Goal: Information Seeking & Learning: Find specific fact

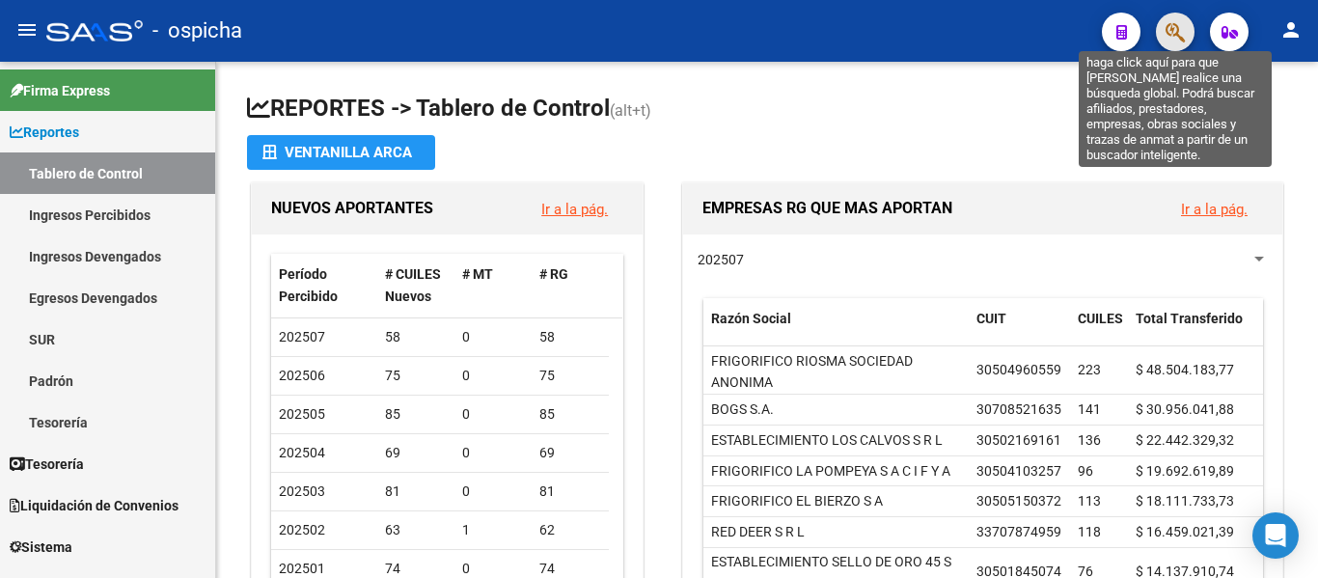
click at [1168, 38] on icon "button" at bounding box center [1174, 32] width 19 height 22
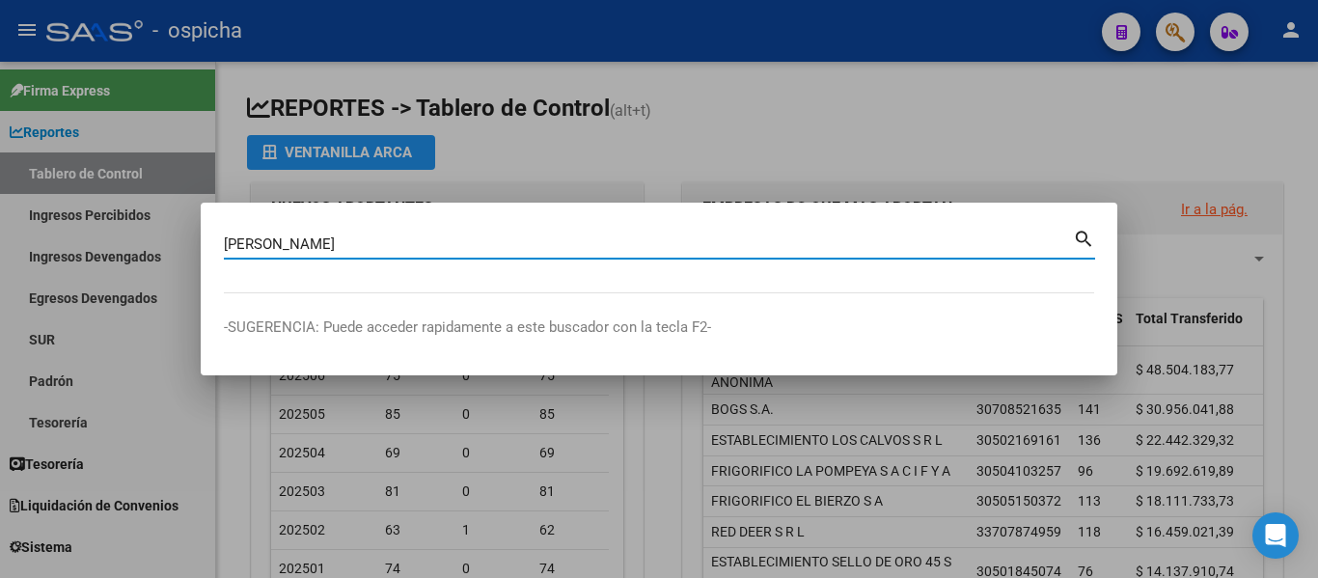
type input "[PERSON_NAME]"
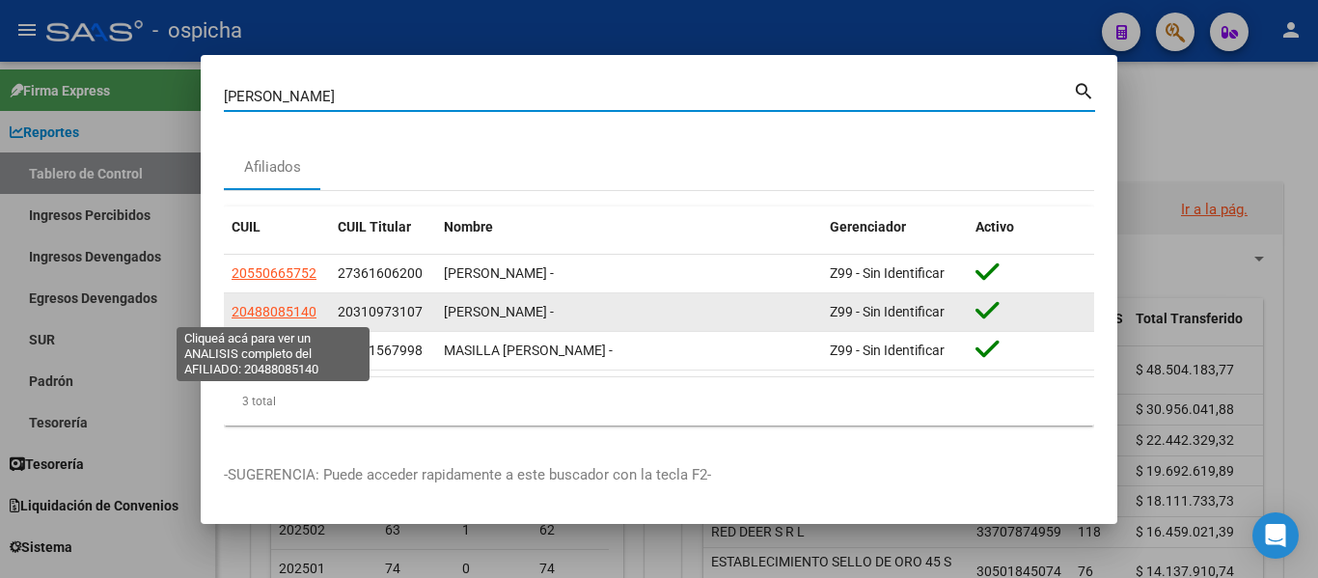
click at [282, 311] on span "20488085140" at bounding box center [274, 311] width 85 height 15
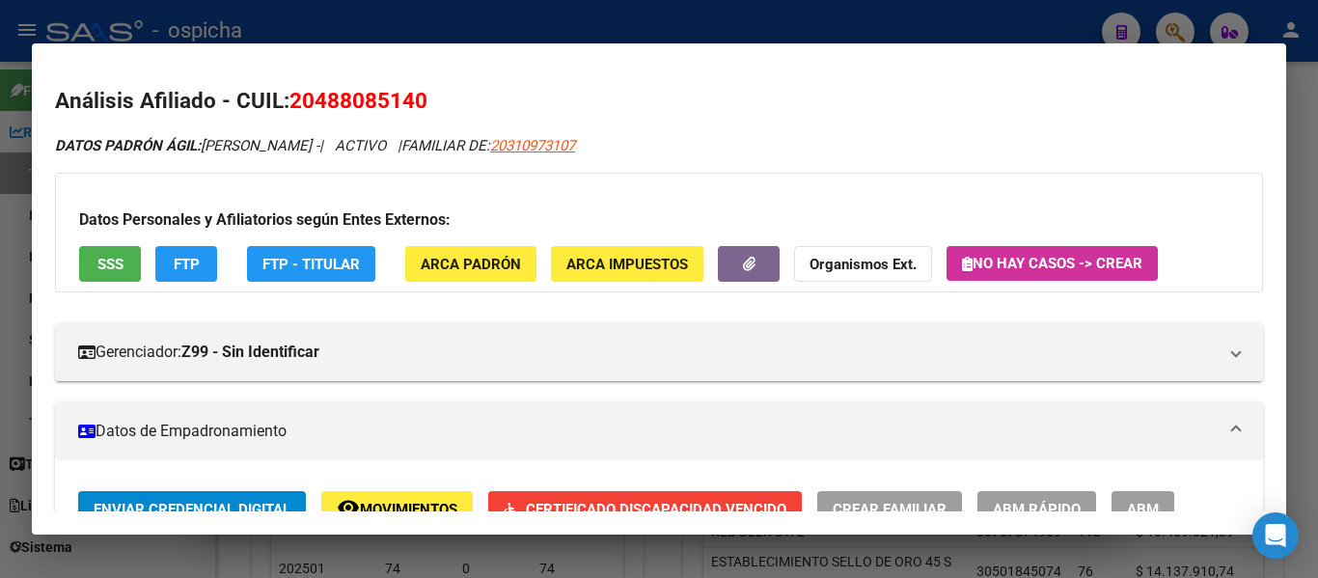
click at [387, 96] on span "20488085140" at bounding box center [358, 100] width 138 height 25
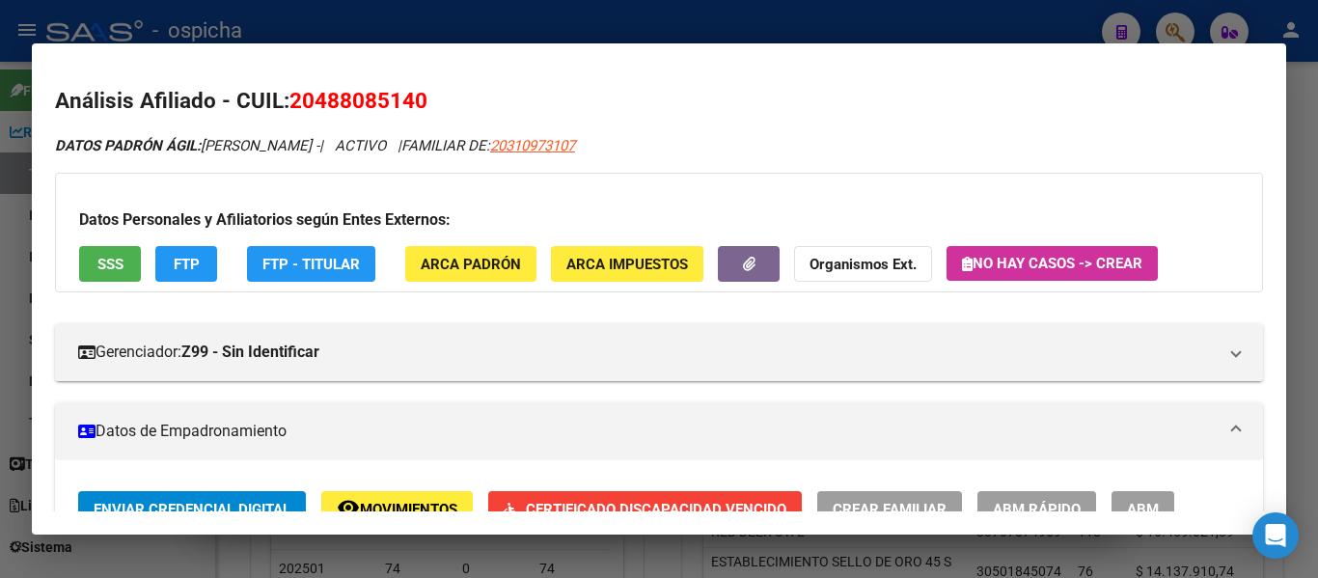
click at [387, 96] on span "20488085140" at bounding box center [358, 100] width 138 height 25
click at [495, 100] on h2 "Análisis Afiliado - CUIL: 20488085140" at bounding box center [659, 101] width 1208 height 33
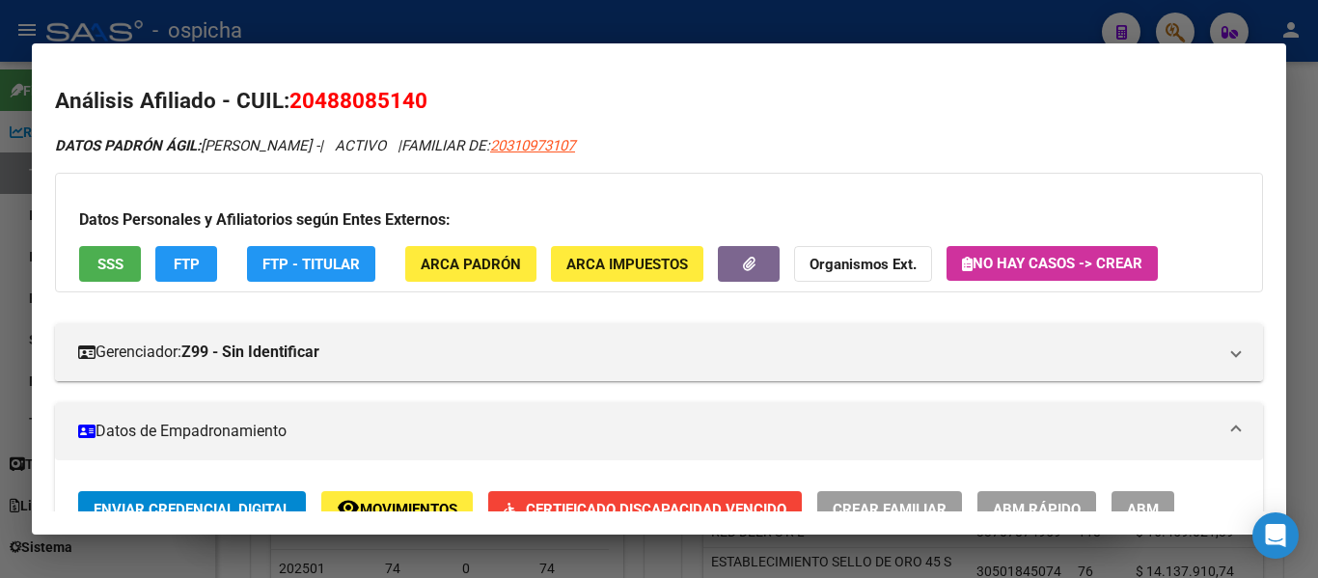
click at [378, 92] on span "20488085140" at bounding box center [358, 100] width 138 height 25
copy span "20488085140"
click at [13, 207] on div at bounding box center [659, 289] width 1318 height 578
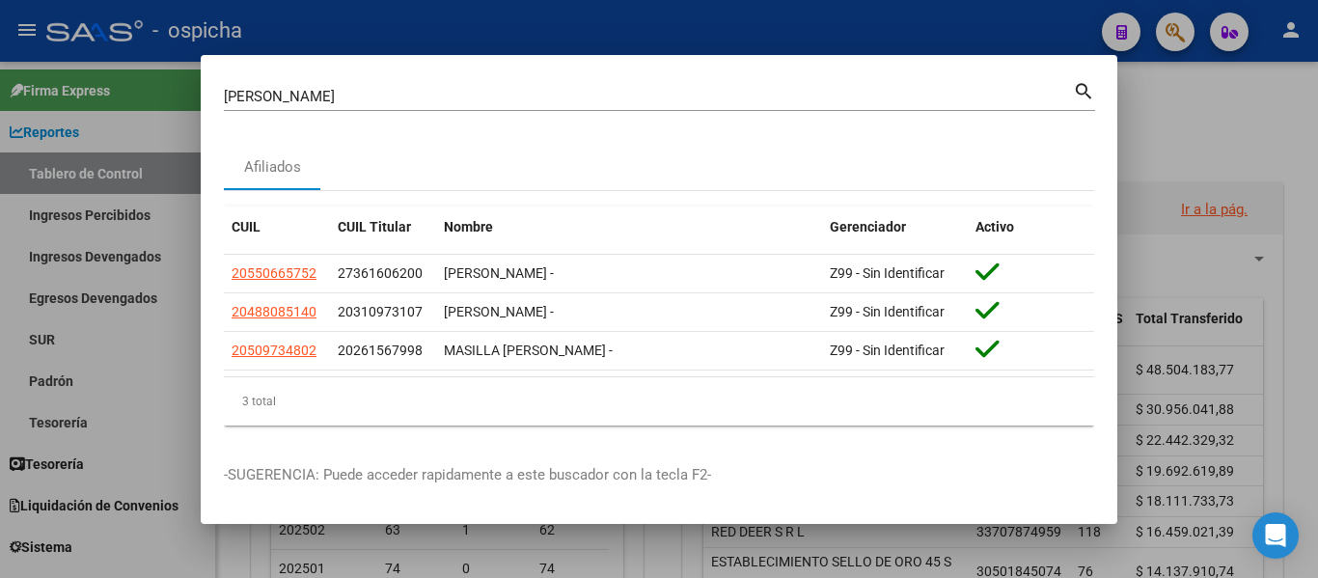
click at [66, 369] on div at bounding box center [659, 289] width 1318 height 578
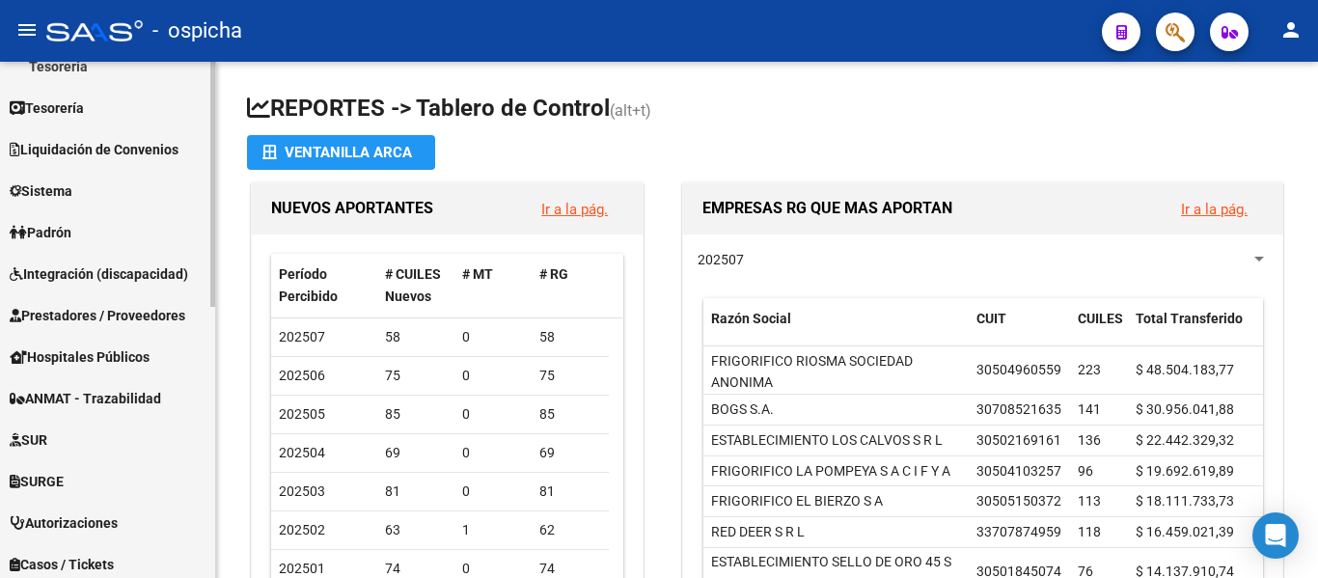
scroll to position [357, 0]
click at [127, 174] on link "Sistema" at bounding box center [107, 189] width 215 height 41
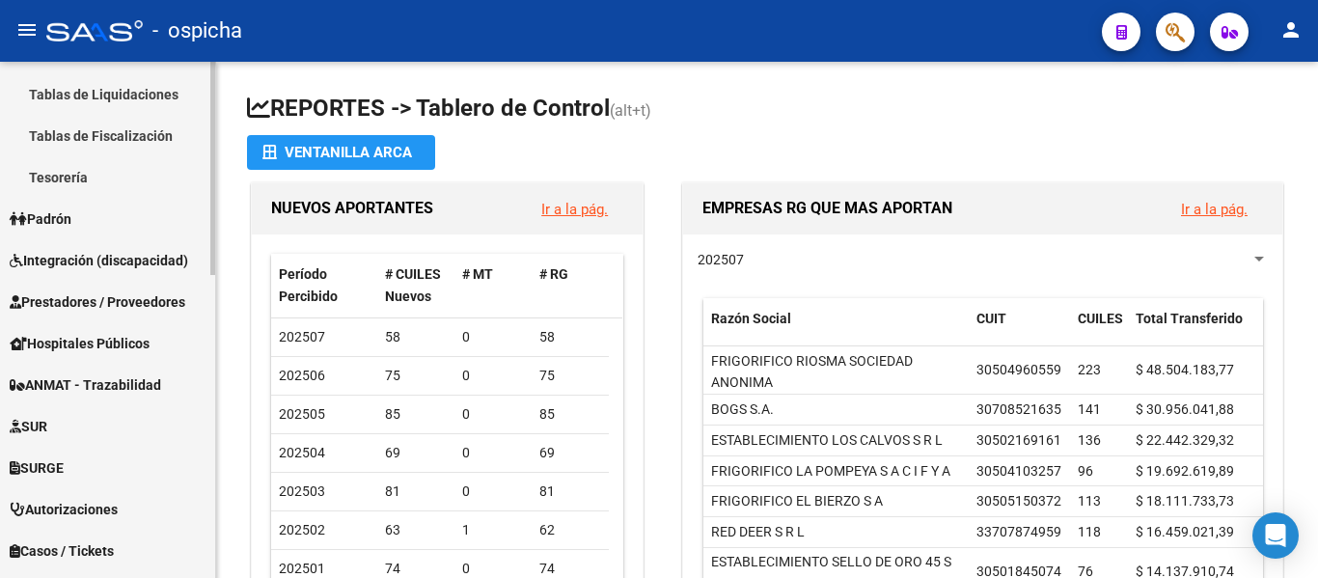
scroll to position [542, 0]
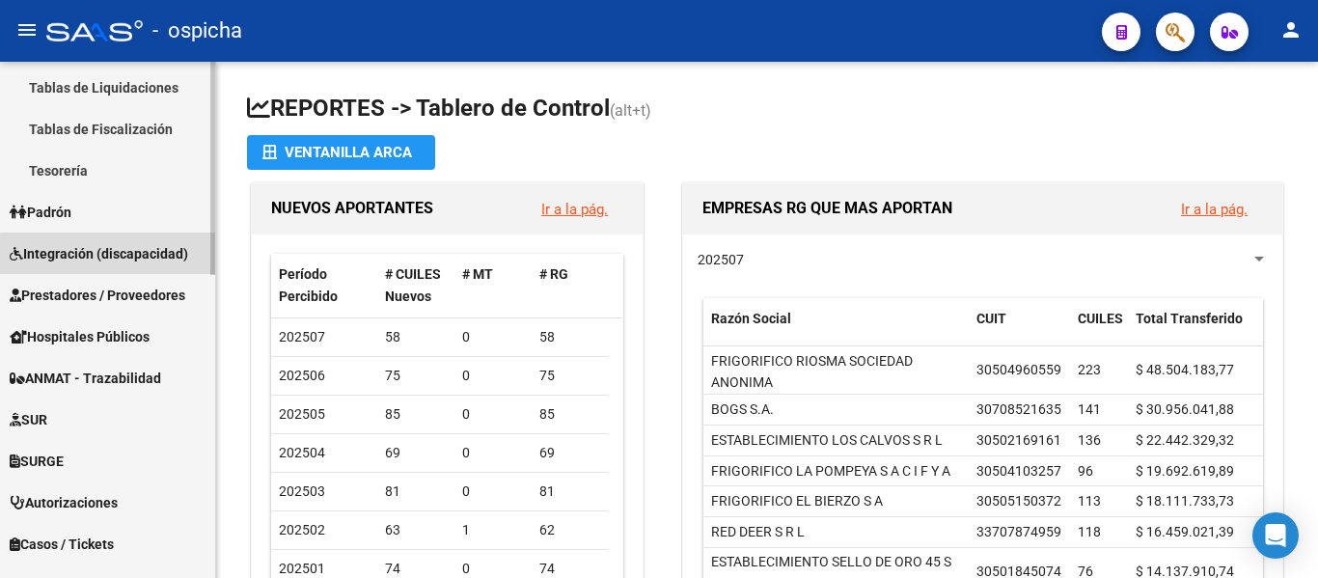
click at [120, 260] on span "Integración (discapacidad)" at bounding box center [99, 253] width 178 height 21
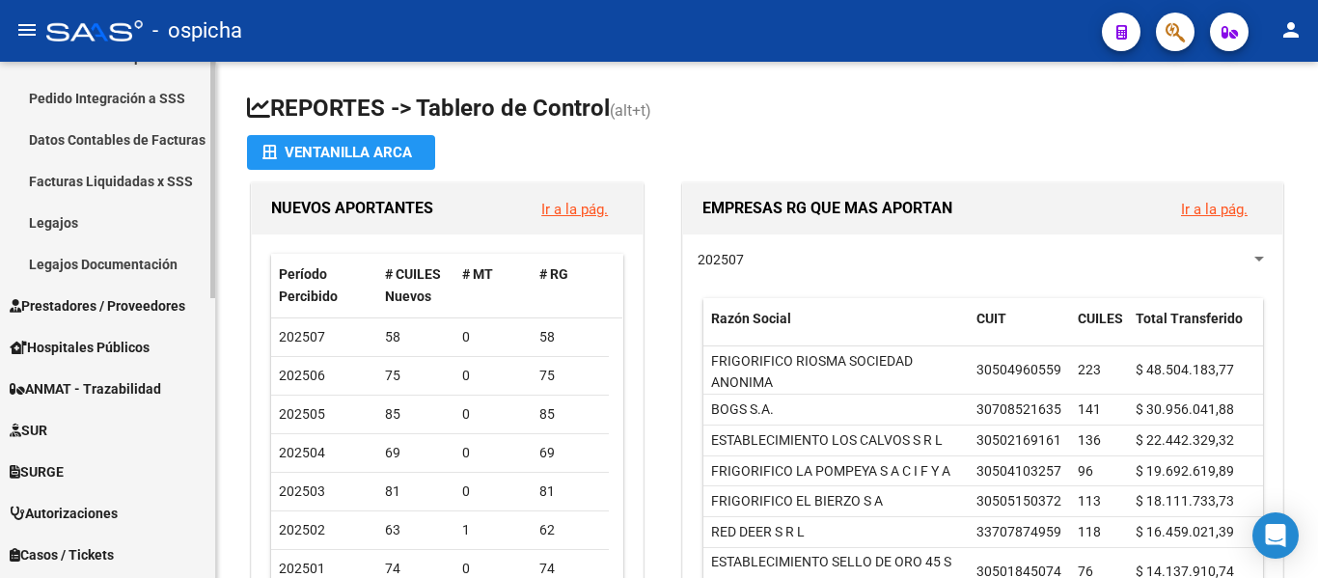
scroll to position [407, 0]
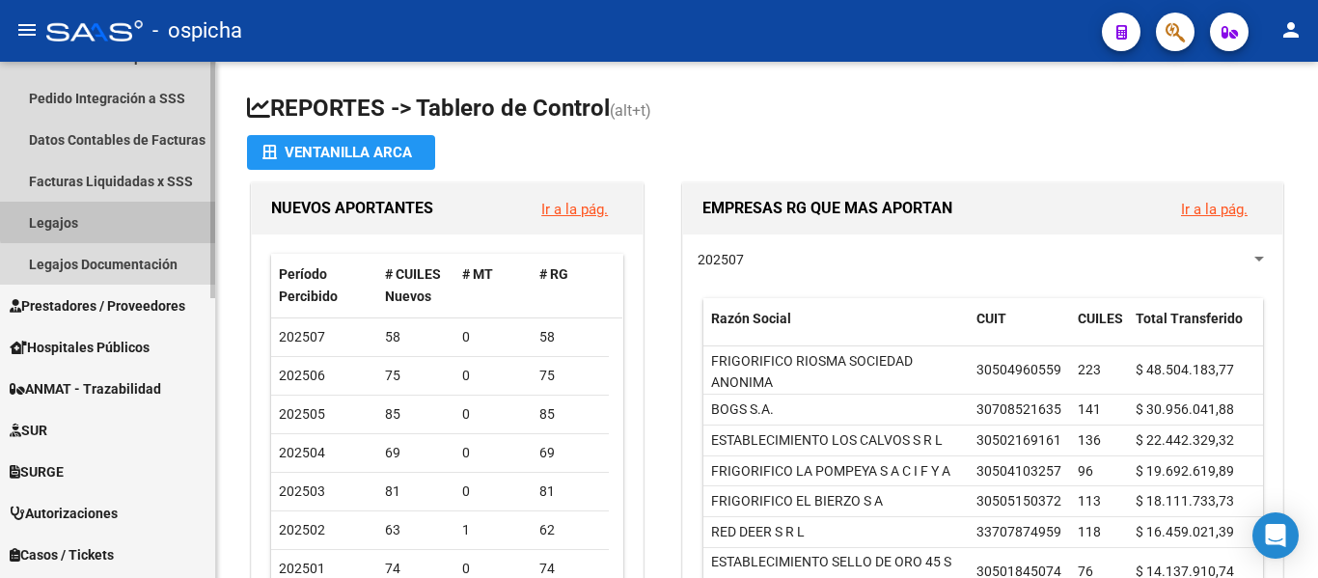
click at [129, 218] on link "Legajos" at bounding box center [107, 222] width 215 height 41
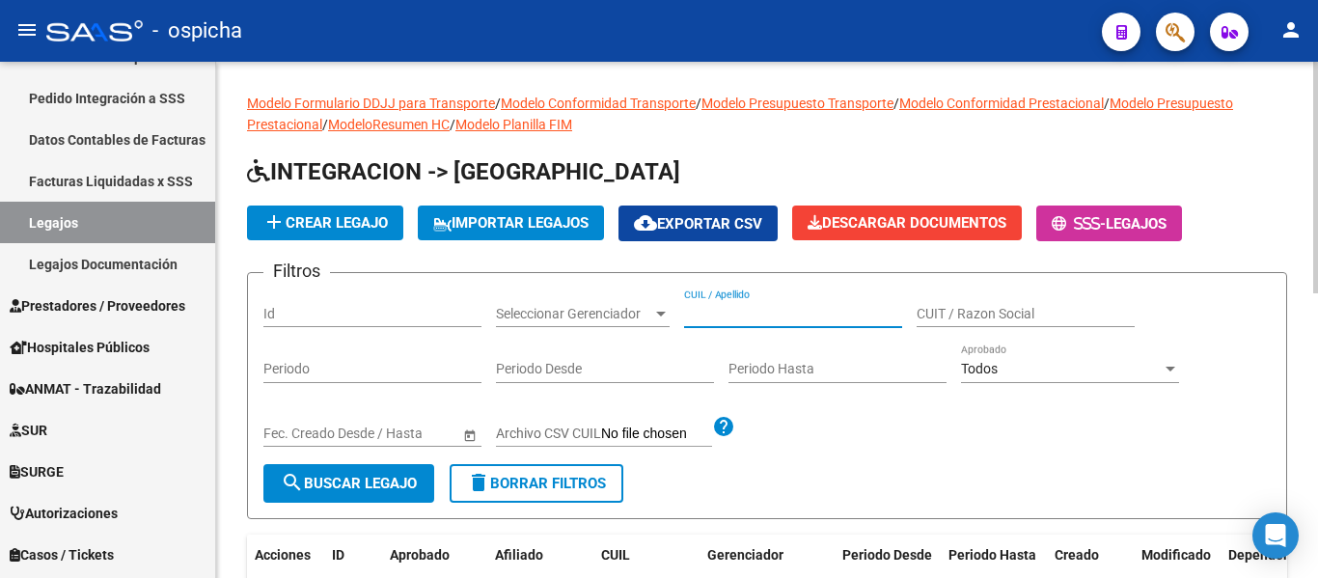
click at [781, 314] on input "CUIL / Apellido" at bounding box center [793, 314] width 218 height 16
paste input "20488085140"
type input "20488085140"
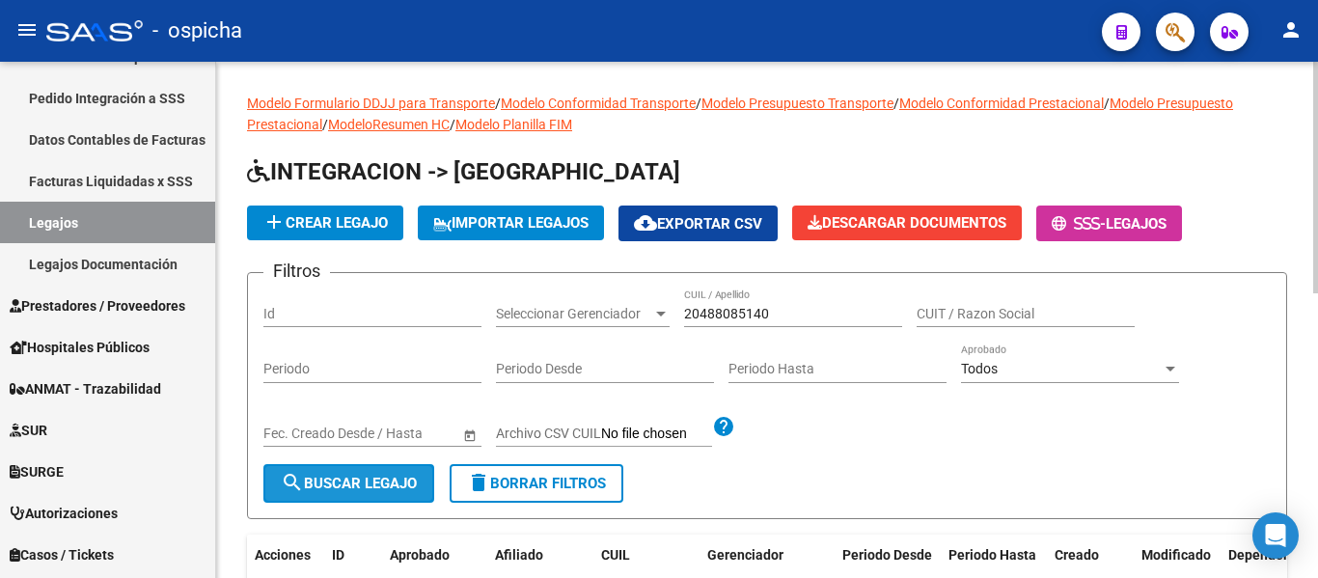
click at [373, 479] on span "search Buscar Legajo" at bounding box center [349, 483] width 136 height 17
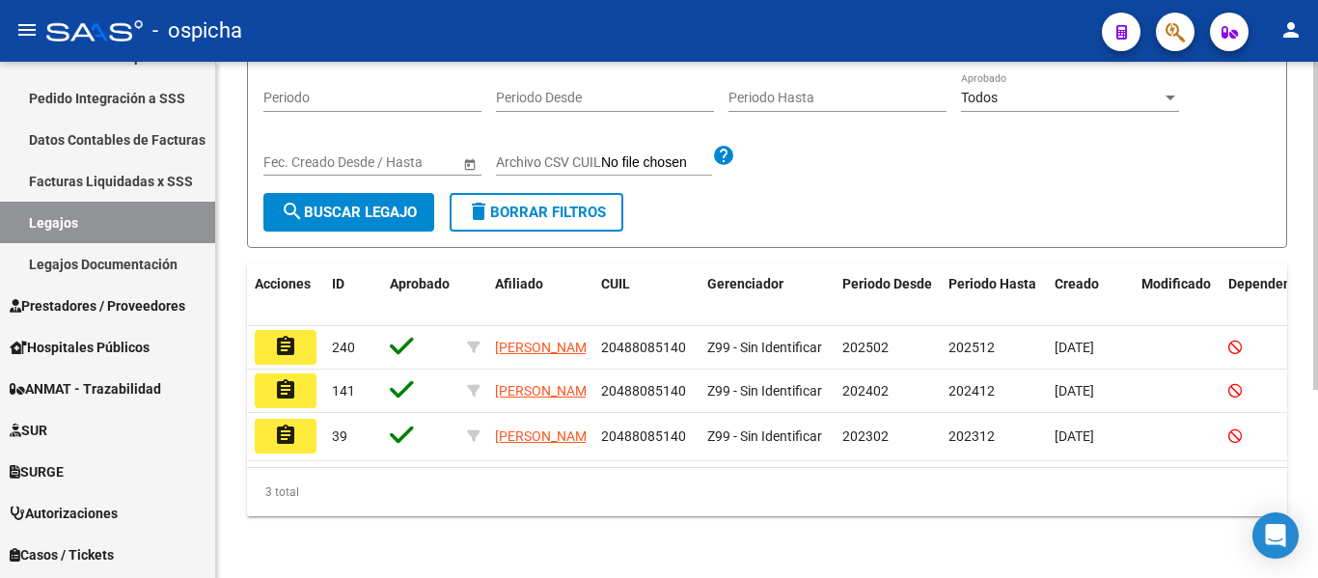
scroll to position [296, 0]
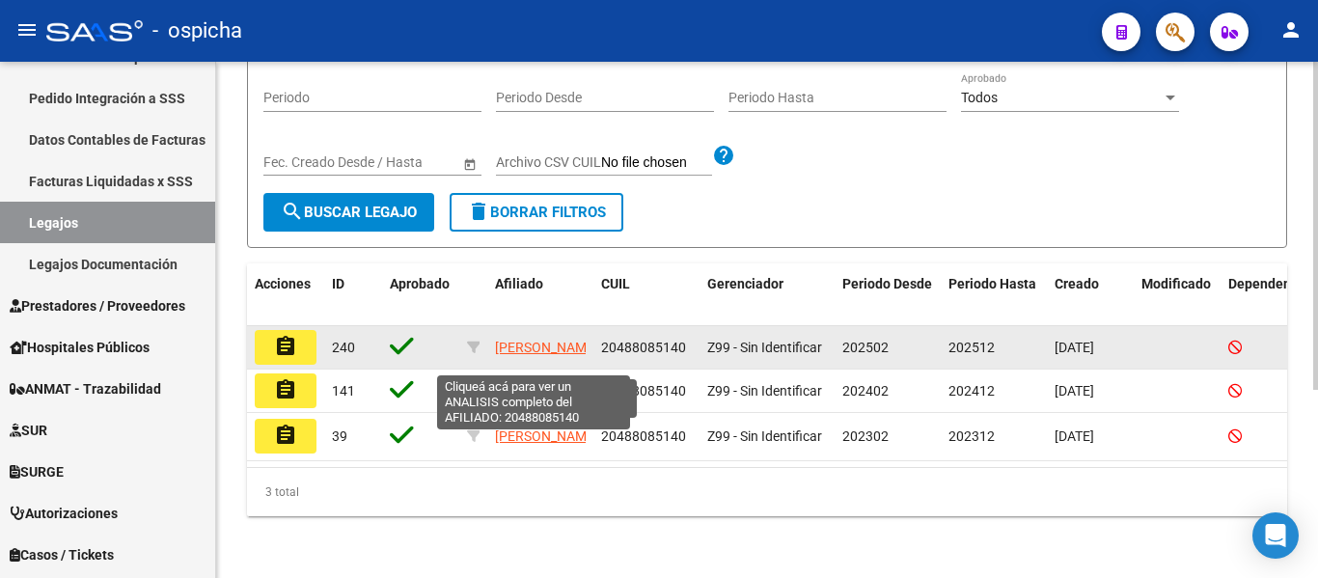
click at [542, 340] on span "FERNANDEZ GEREMIAS ADRIAN" at bounding box center [546, 347] width 103 height 15
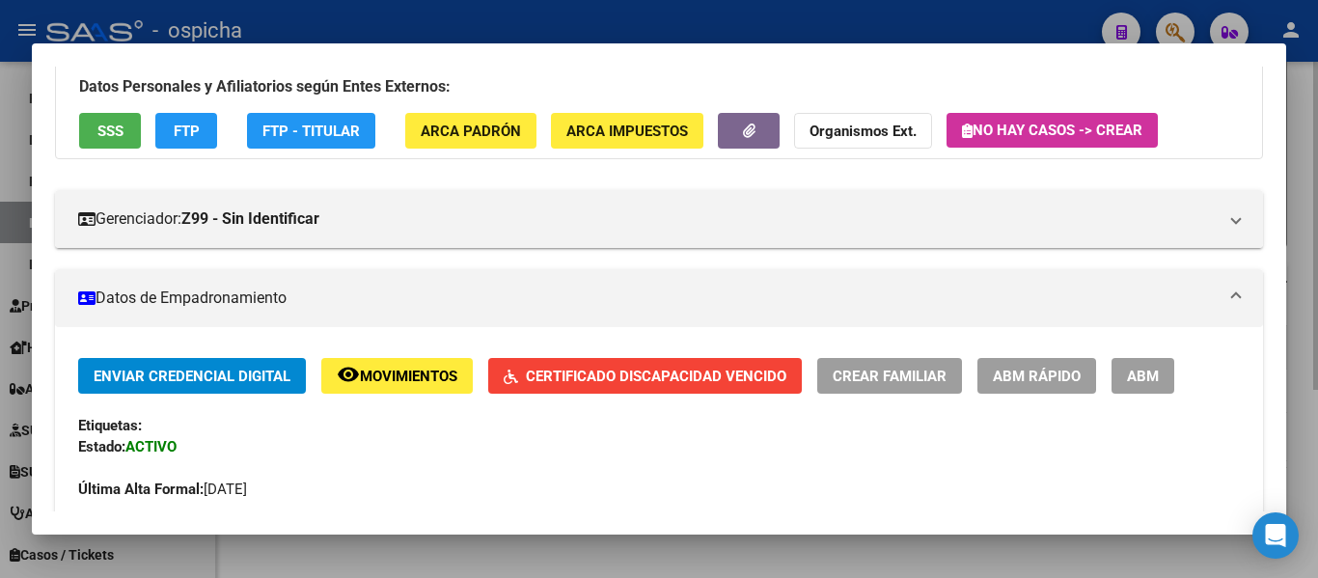
scroll to position [163, 0]
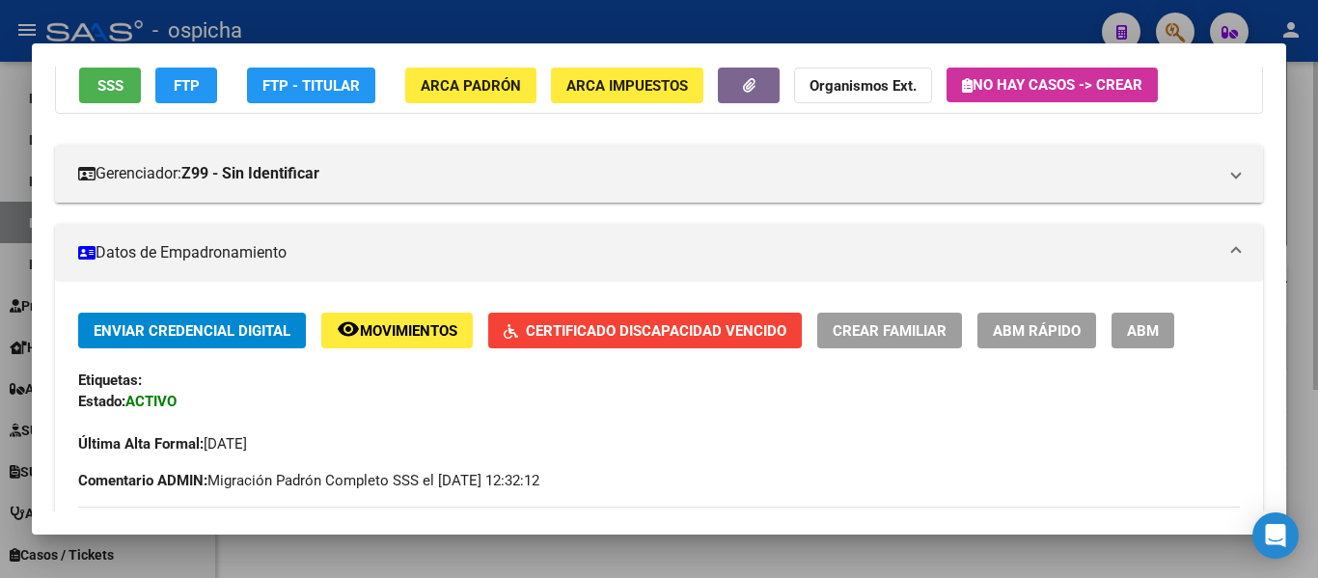
click at [542, 315] on button "Certificado Discapacidad Vencido" at bounding box center [645, 331] width 314 height 36
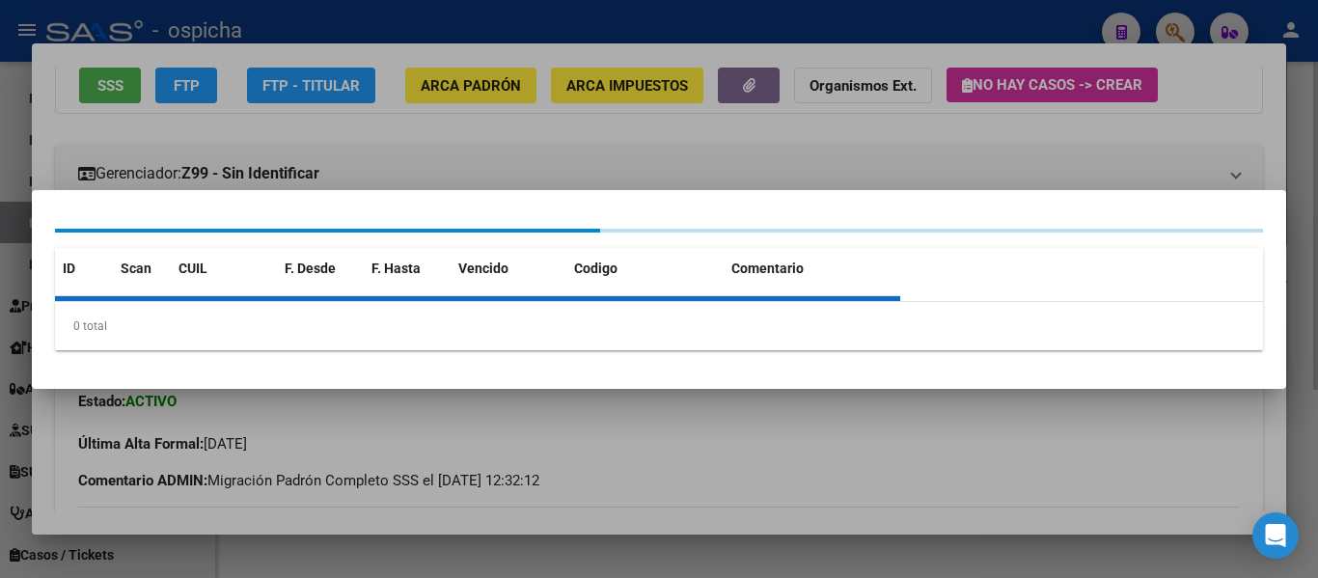
click at [542, 315] on div "0 total" at bounding box center [659, 326] width 1208 height 48
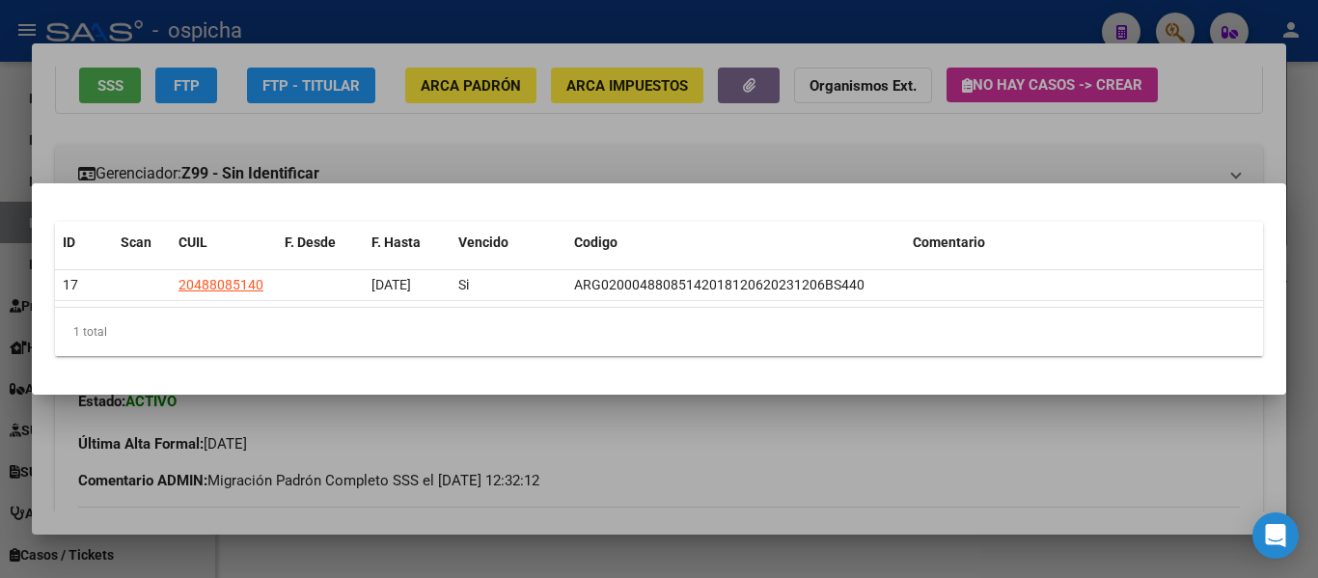
click at [697, 106] on div at bounding box center [659, 289] width 1318 height 578
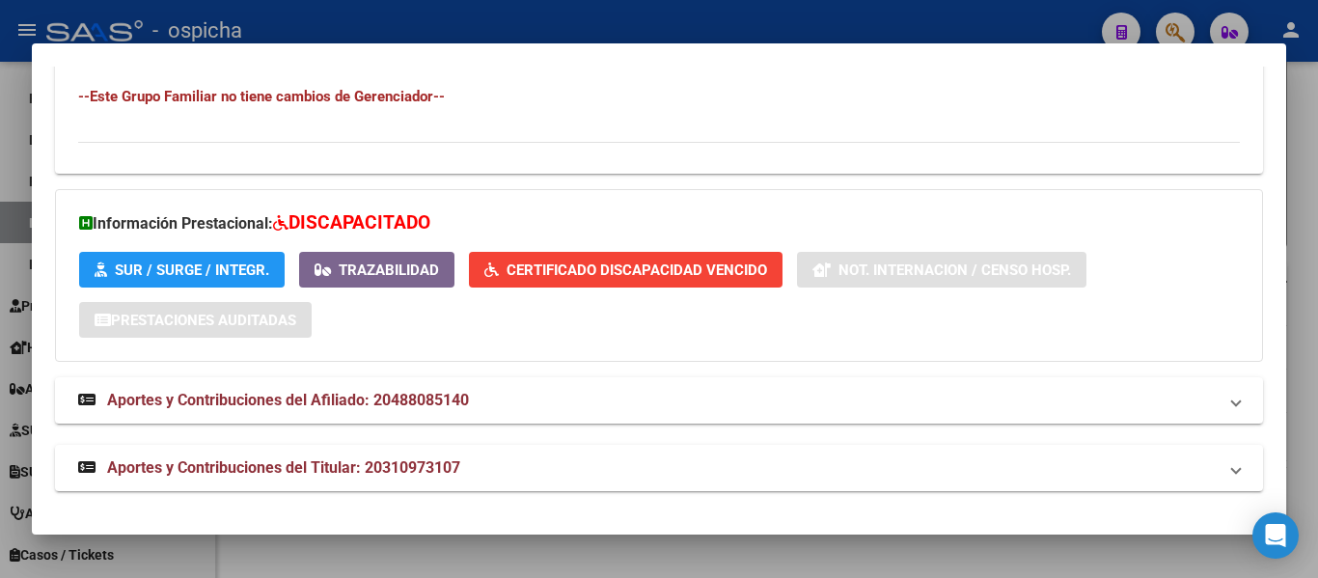
scroll to position [1245, 0]
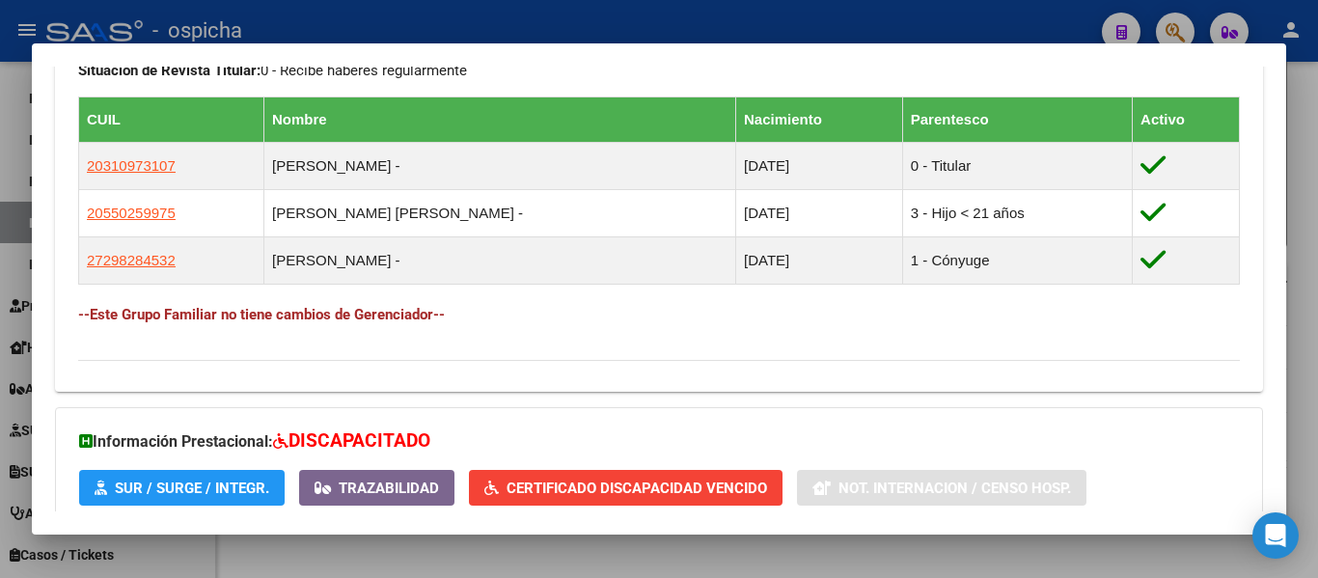
click at [648, 208] on td "FERNANDEZ BENICIO BASTIAN -" at bounding box center [499, 213] width 472 height 47
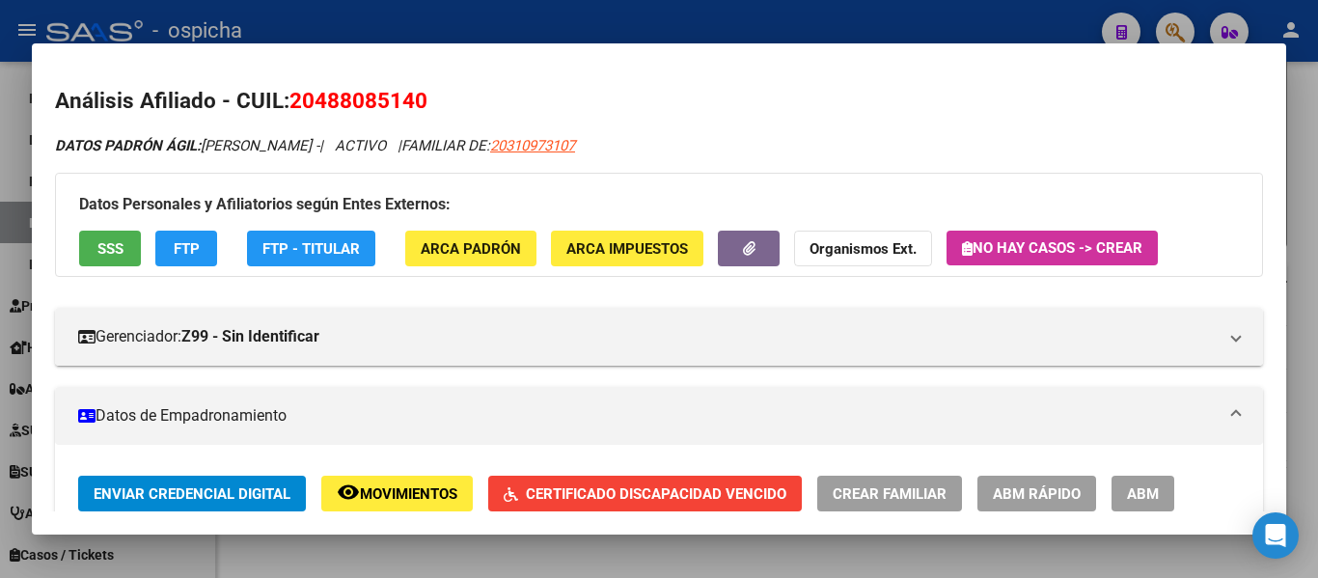
scroll to position [0, 0]
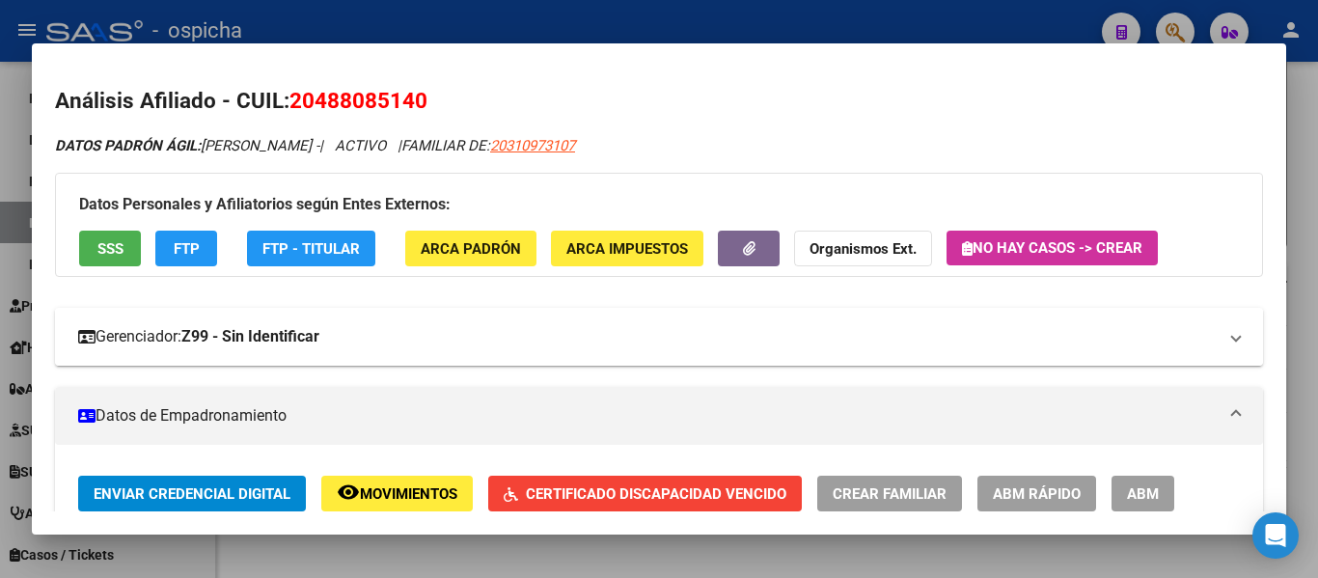
click at [932, 341] on mat-panel-title "Gerenciador: Z99 - Sin Identificar" at bounding box center [647, 336] width 1138 height 23
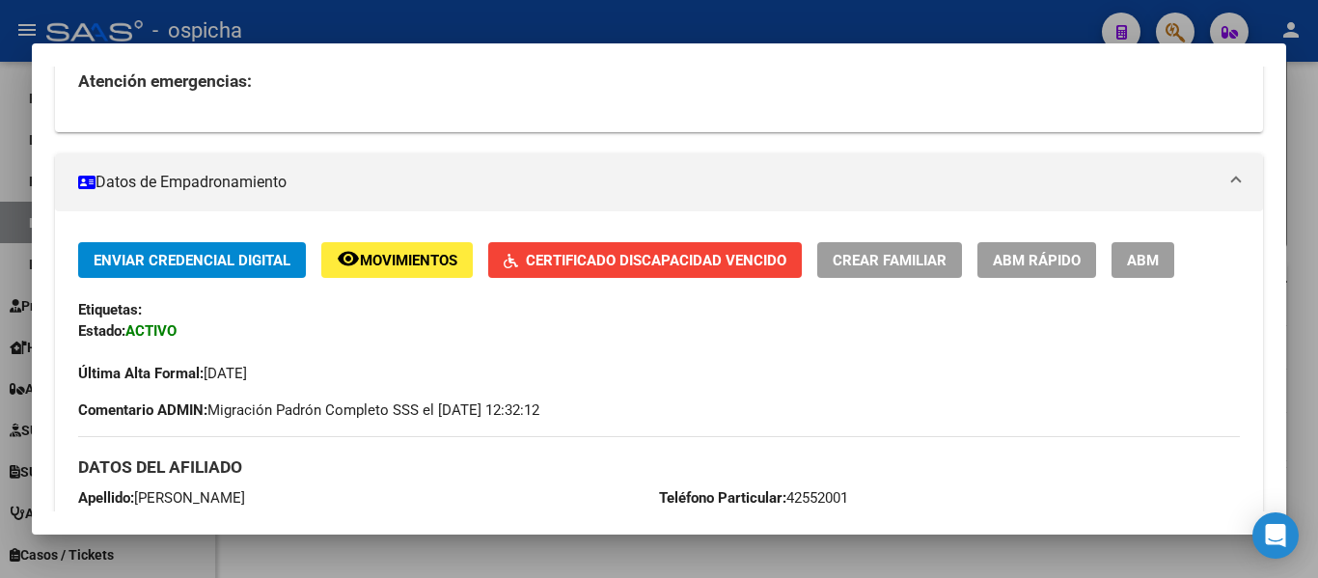
scroll to position [419, 0]
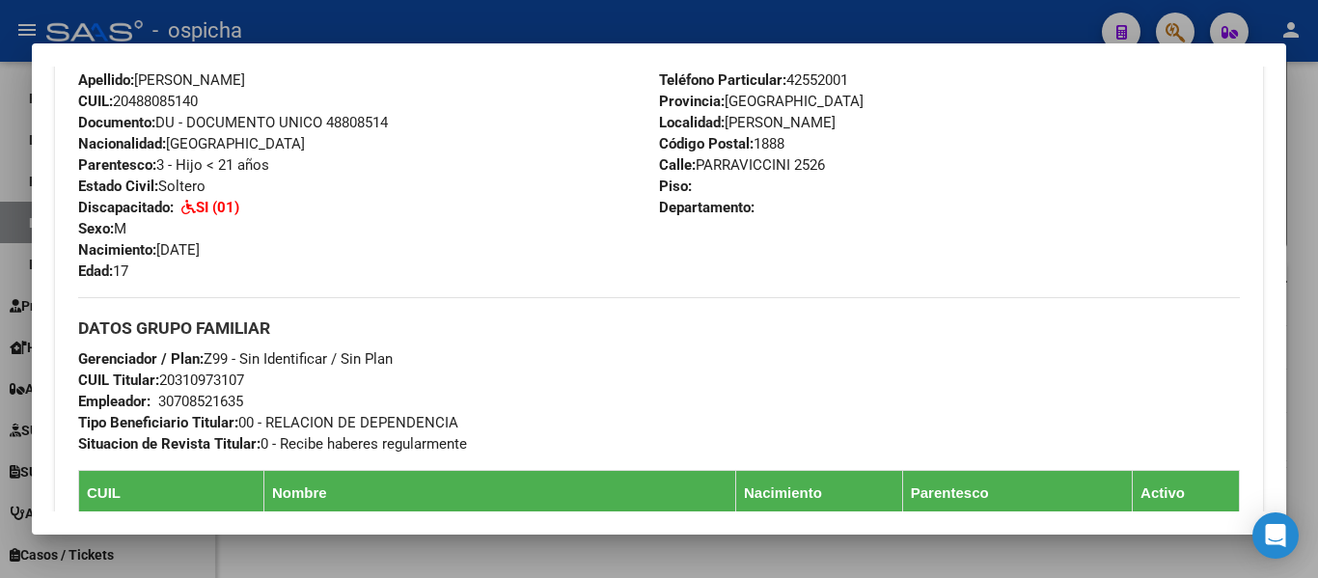
click at [932, 341] on div "DATOS GRUPO FAMILIAR Gerenciador / Plan: Z99 - Sin Identificar / Sin Plan CUIL …" at bounding box center [659, 375] width 1162 height 157
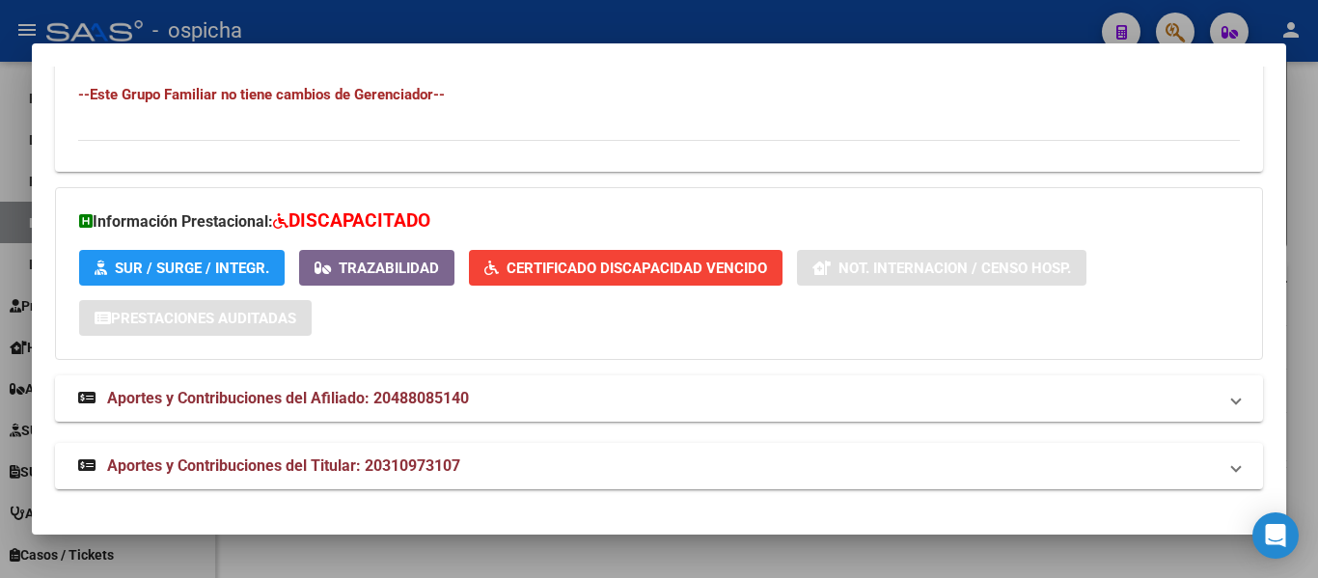
scroll to position [1431, 0]
click at [932, 341] on div "Información Prestacional: DISCAPACITADO SUR / SURGE / INTEGR. Trazabilidad Cert…" at bounding box center [659, 273] width 1208 height 173
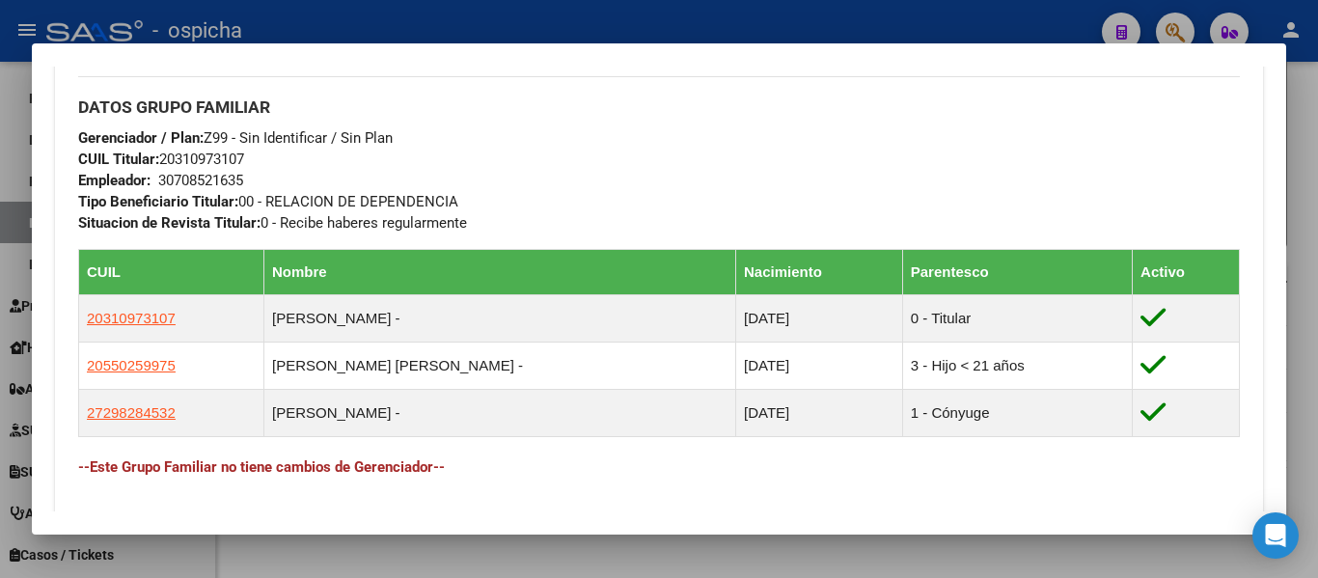
scroll to position [1057, 0]
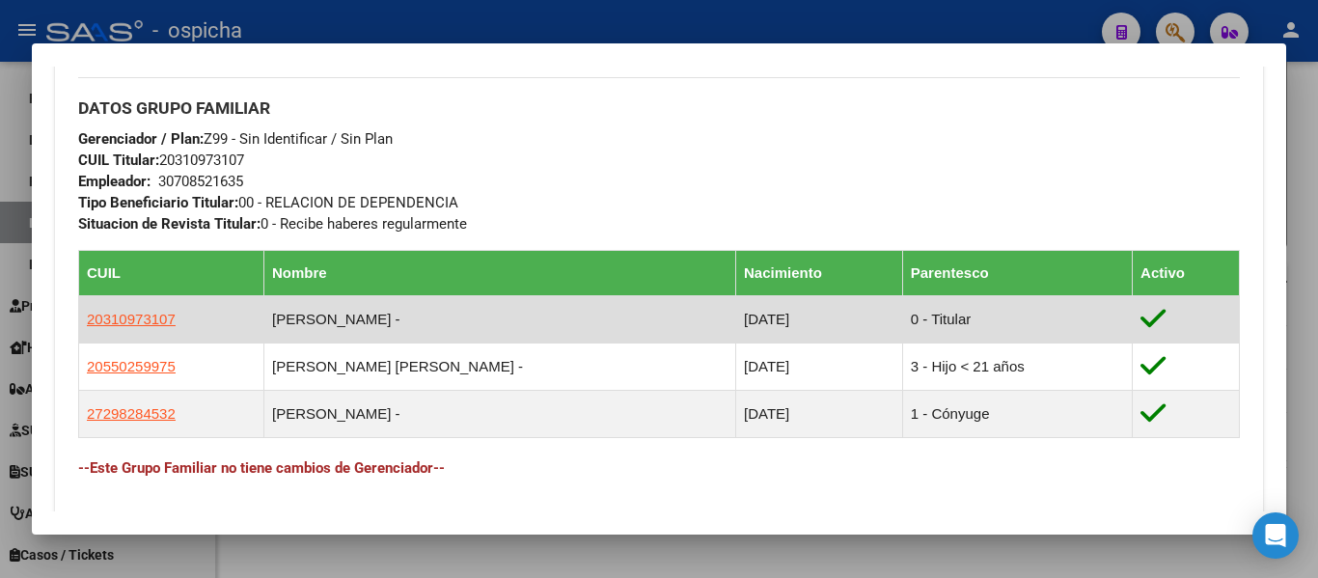
click at [377, 309] on td "FERNANDEZ MARCELO LEONARDO -" at bounding box center [499, 319] width 472 height 47
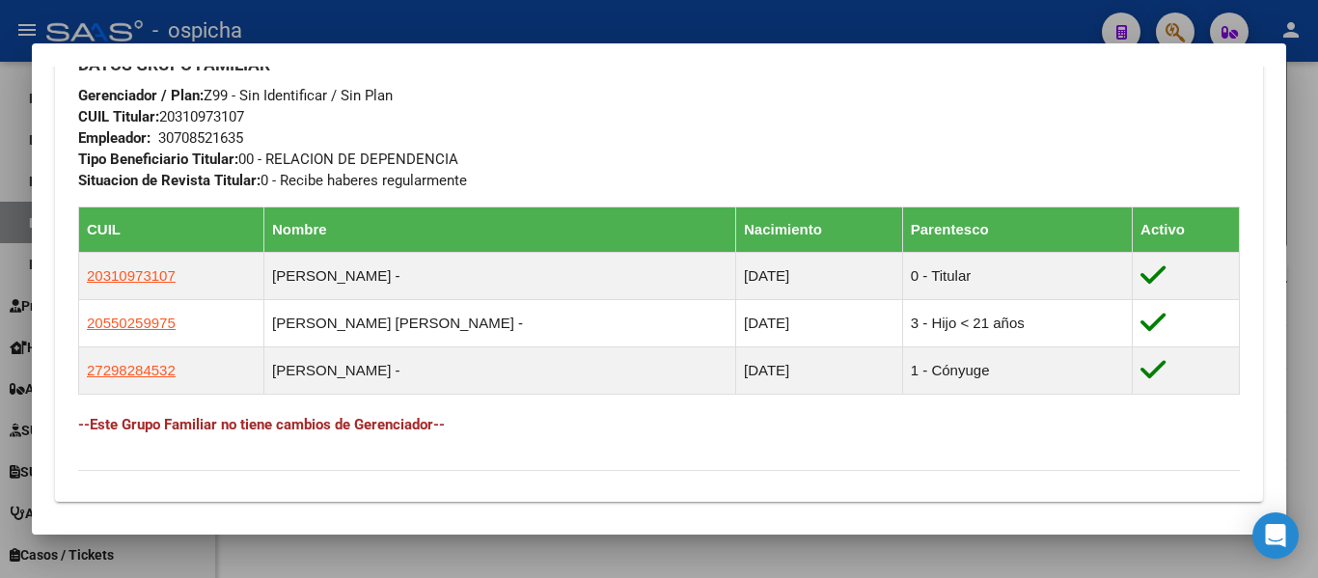
scroll to position [1102, 0]
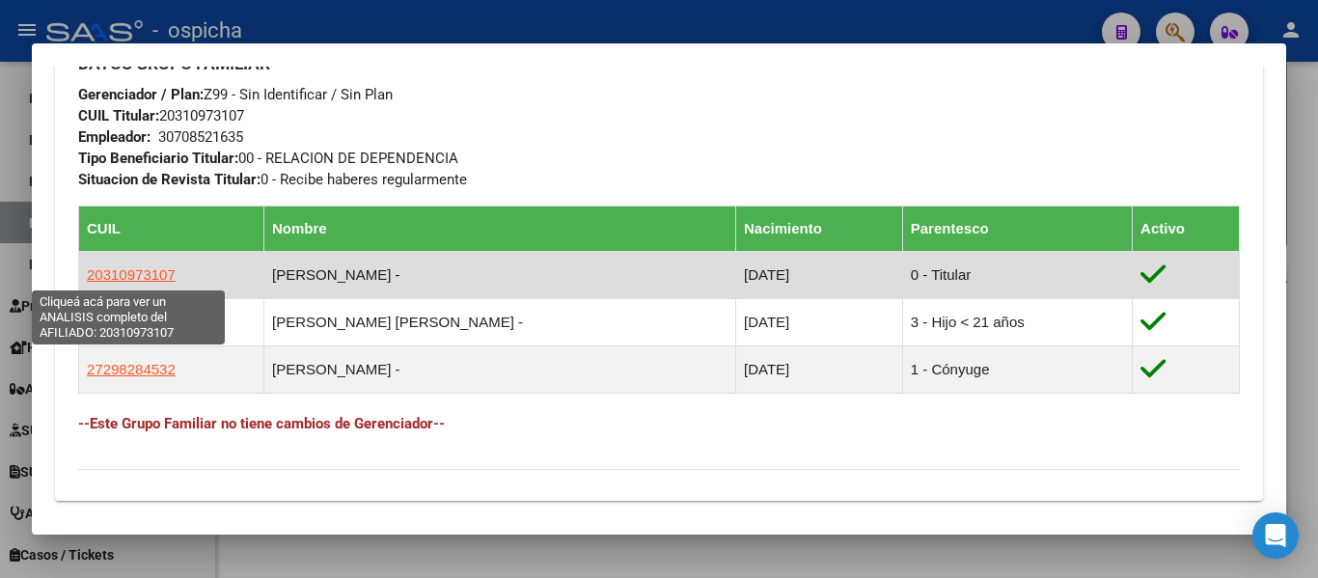
click at [113, 277] on span "20310973107" at bounding box center [131, 274] width 89 height 16
type textarea "20310973107"
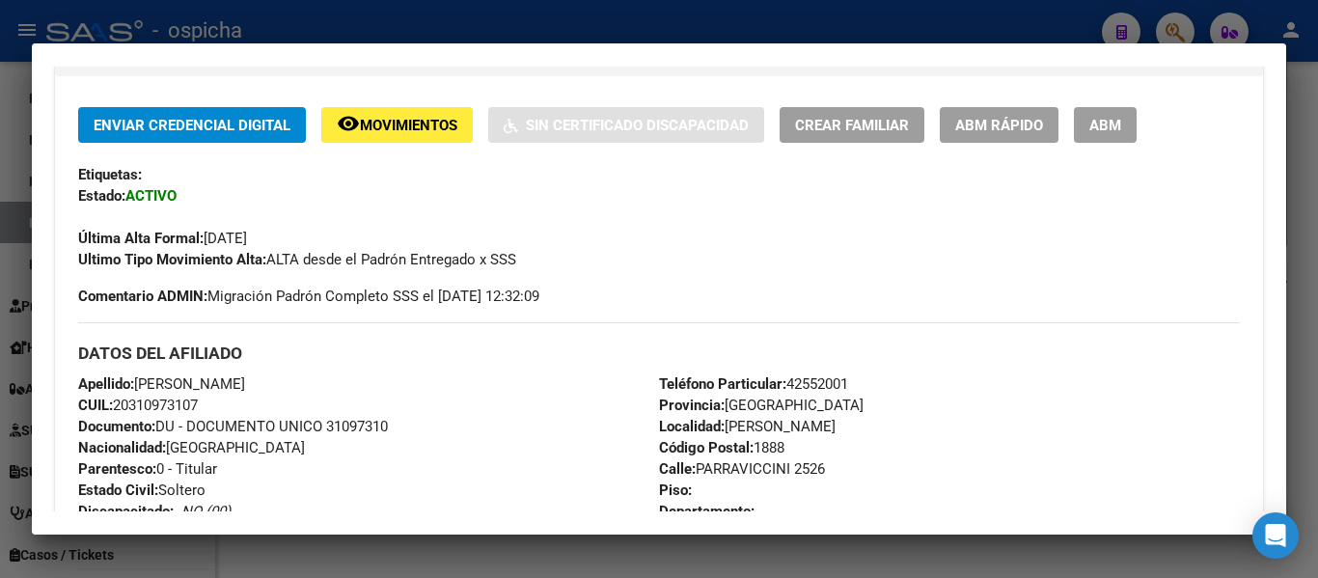
scroll to position [0, 0]
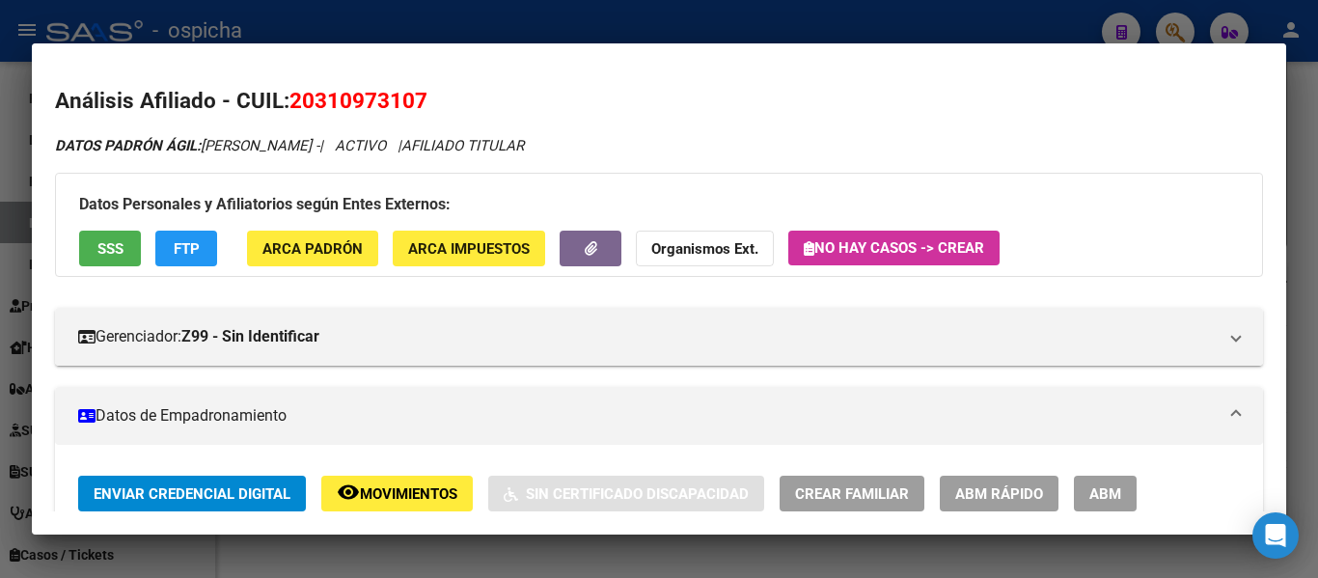
click at [11, 220] on div at bounding box center [659, 289] width 1318 height 578
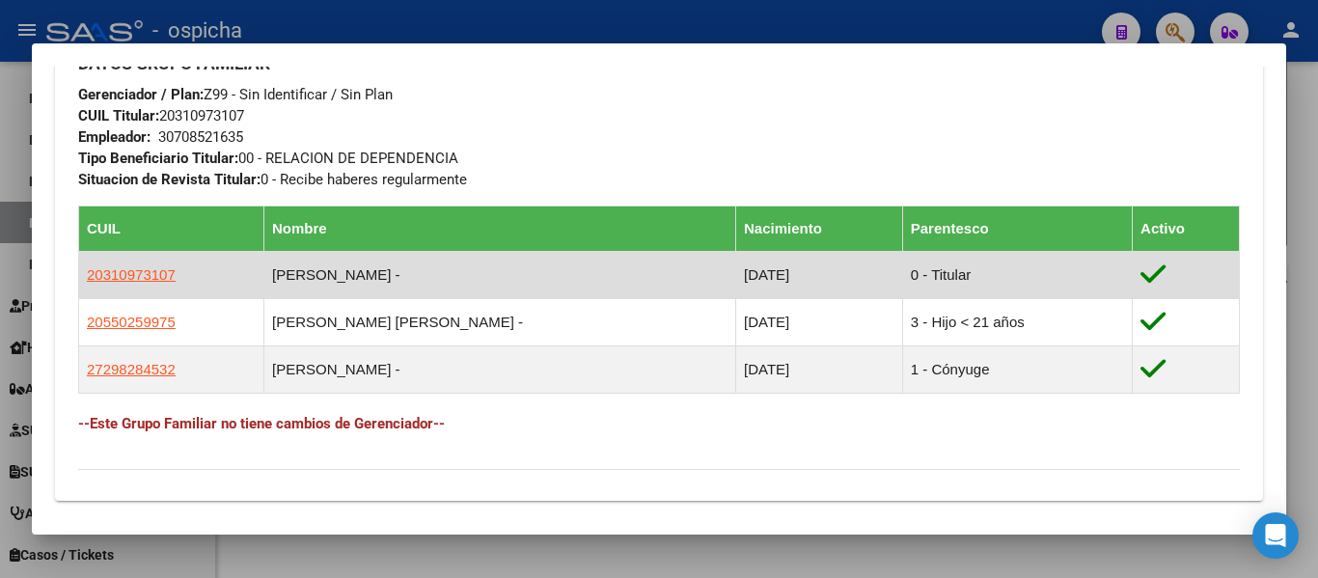
click at [137, 284] on app-link-go-to "20310973107" at bounding box center [131, 274] width 89 height 21
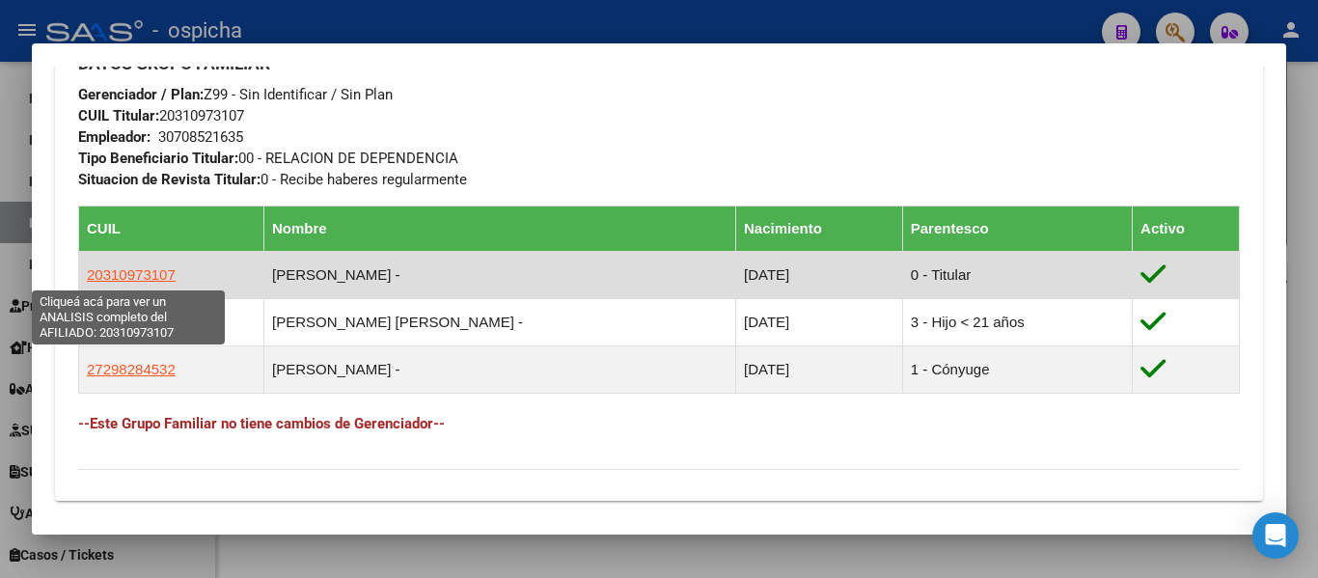
click at [137, 280] on span "20310973107" at bounding box center [131, 274] width 89 height 16
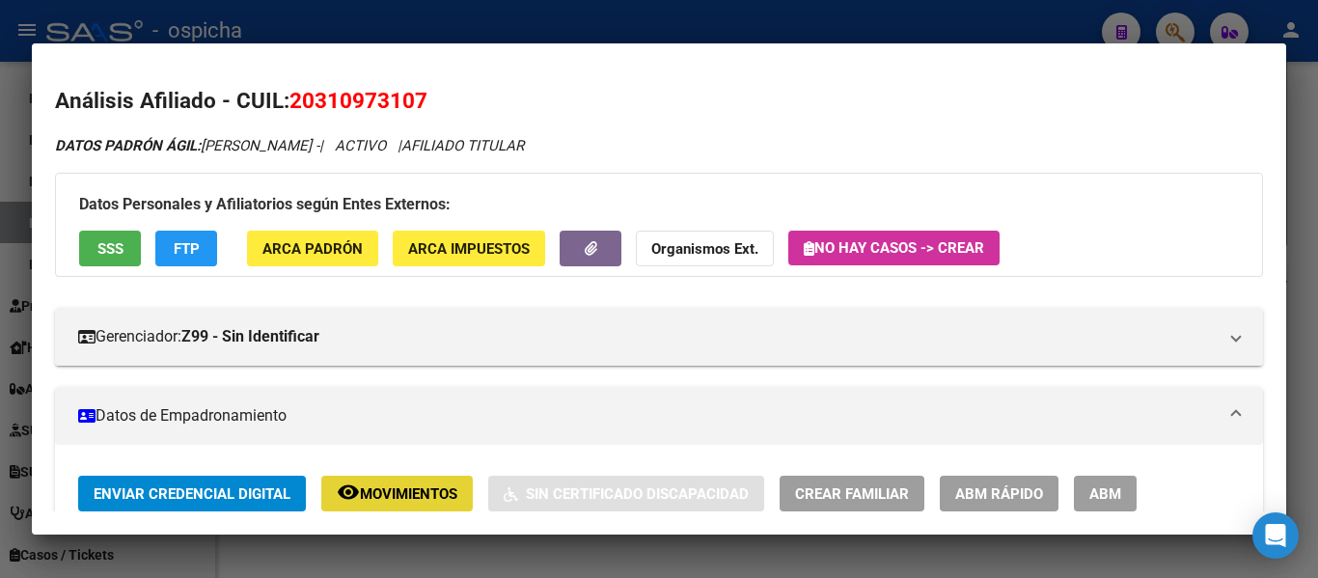
click at [377, 490] on span "Movimientos" at bounding box center [408, 493] width 97 height 17
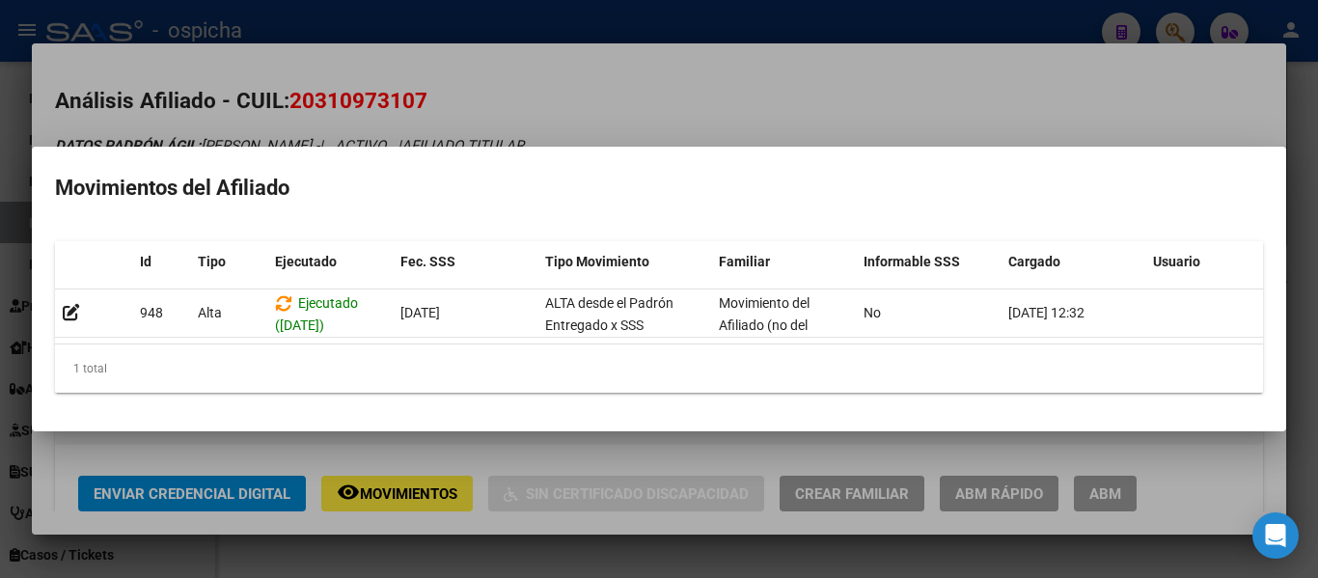
click at [583, 64] on div at bounding box center [659, 289] width 1318 height 578
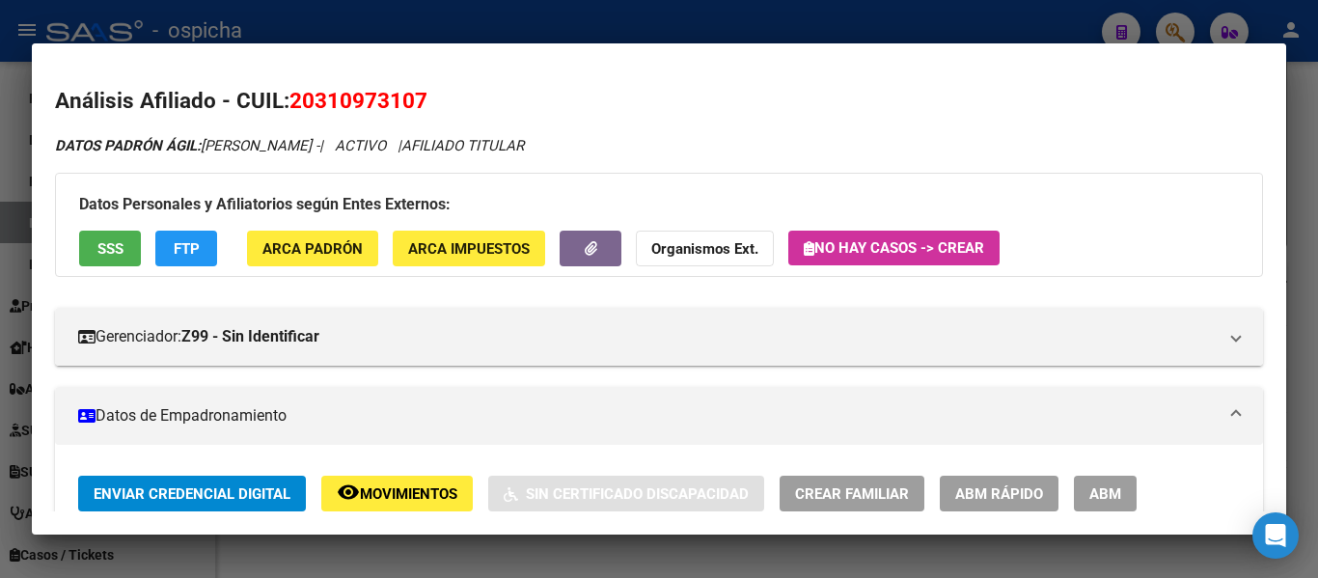
click at [485, 179] on div "Datos Personales y Afiliatorios según Entes Externos: SSS FTP ARCA Padrón ARCA …" at bounding box center [659, 225] width 1208 height 104
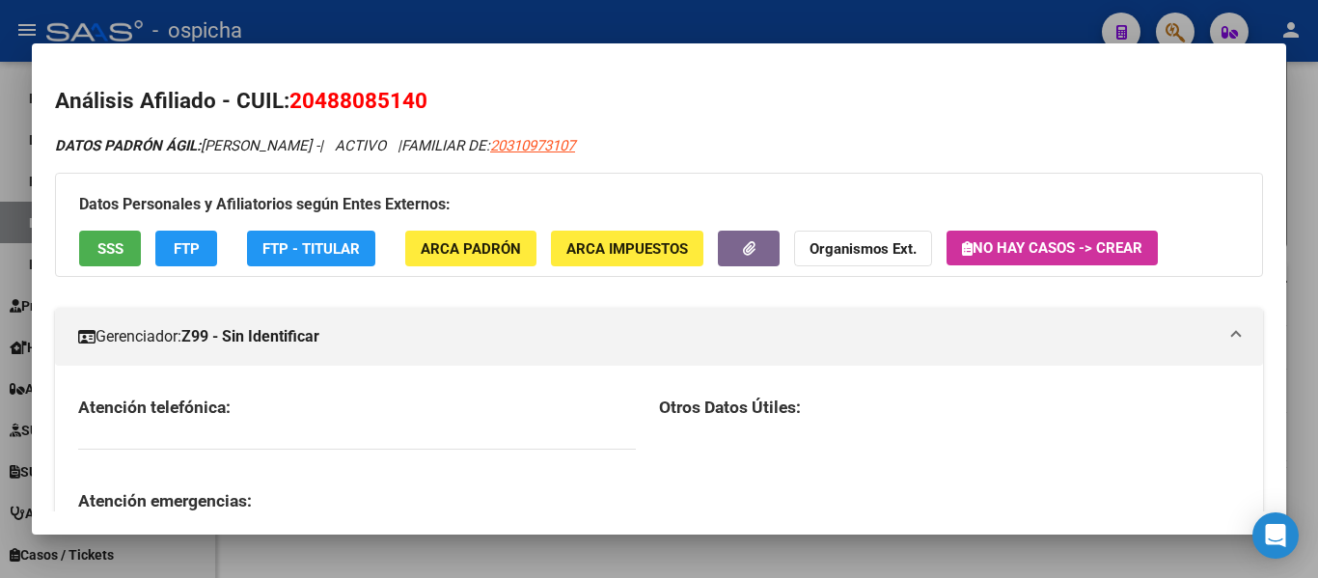
click at [15, 282] on div at bounding box center [659, 289] width 1318 height 578
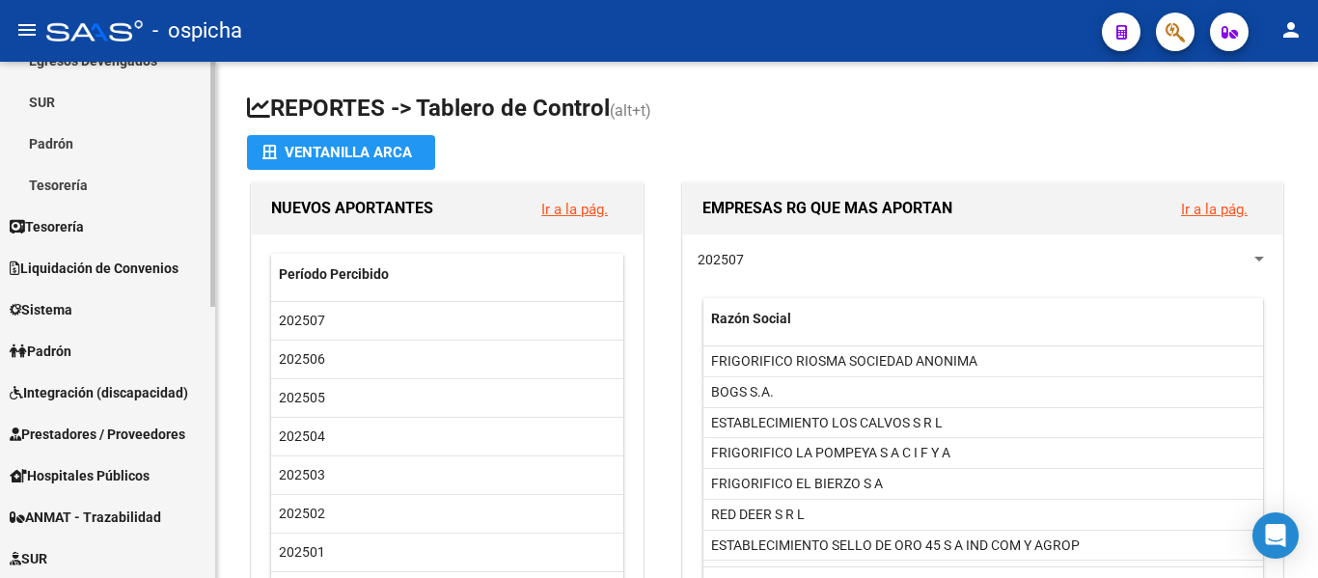
scroll to position [239, 0]
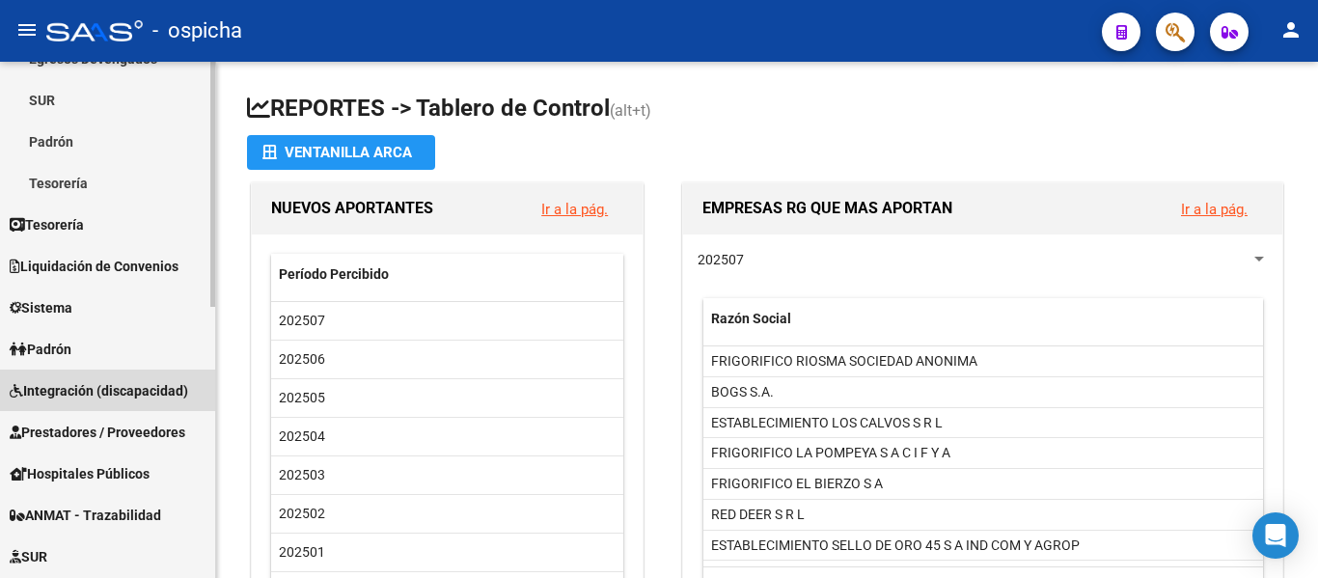
click at [125, 396] on span "Integración (discapacidad)" at bounding box center [99, 390] width 178 height 21
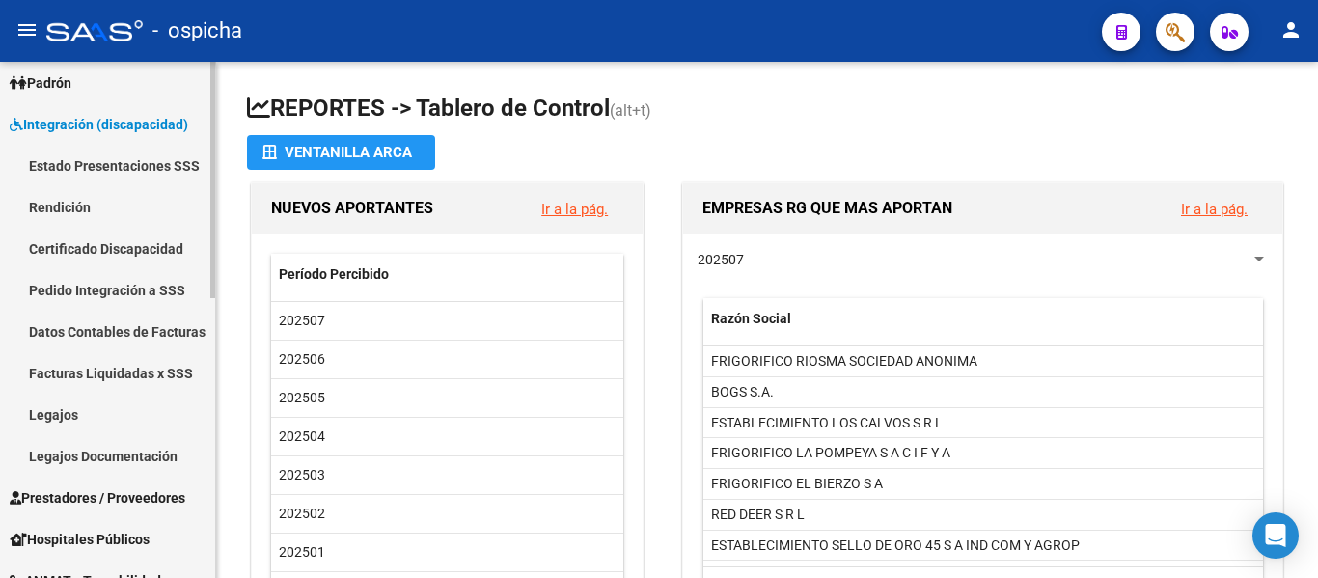
scroll to position [214, 0]
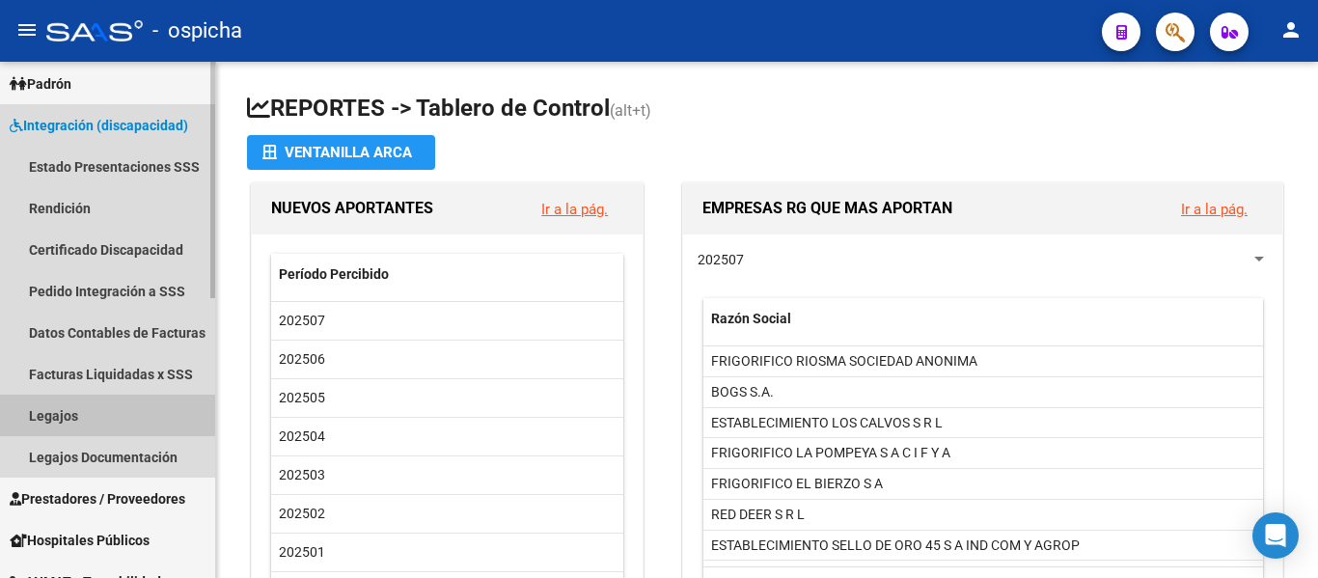
click at [86, 408] on link "Legajos" at bounding box center [107, 415] width 215 height 41
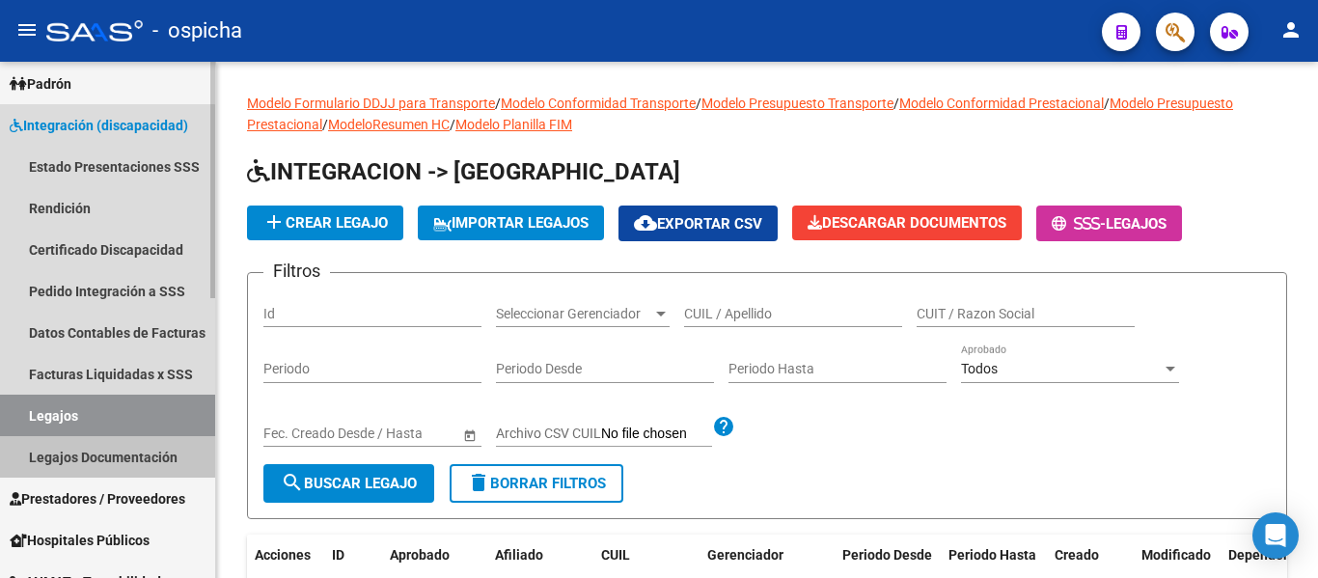
click at [91, 467] on link "Legajos Documentación" at bounding box center [107, 456] width 215 height 41
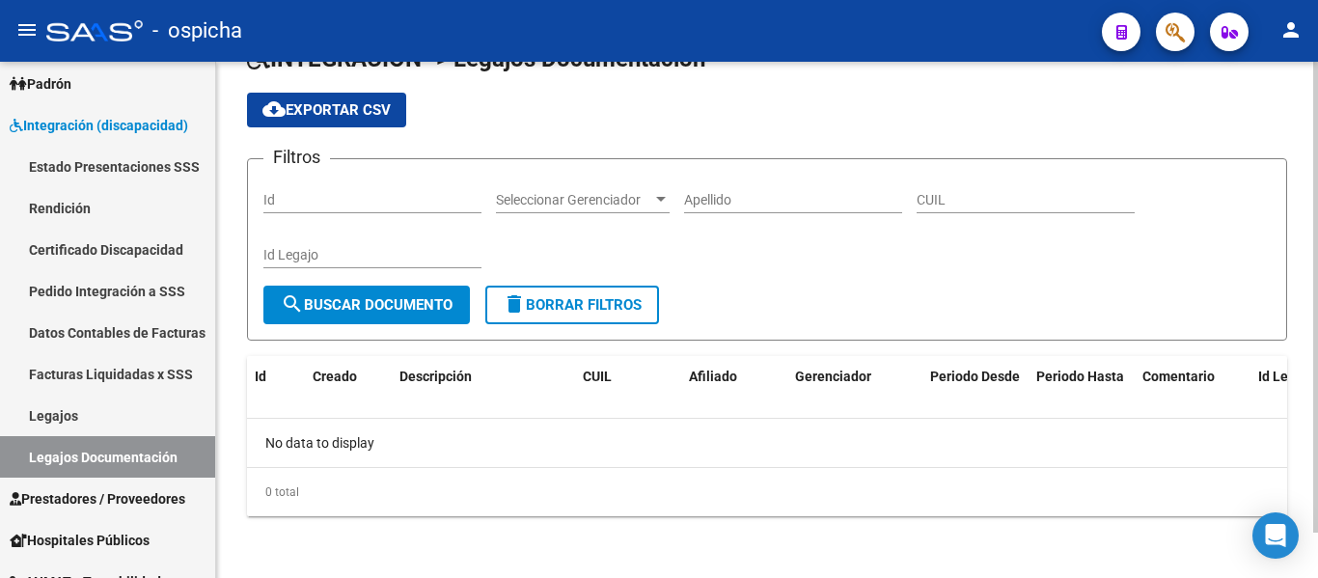
scroll to position [49, 0]
click at [656, 199] on input "CUIL" at bounding box center [1026, 200] width 218 height 16
type input "20488085140"
click at [342, 318] on button "search Buscar Documento" at bounding box center [366, 305] width 206 height 39
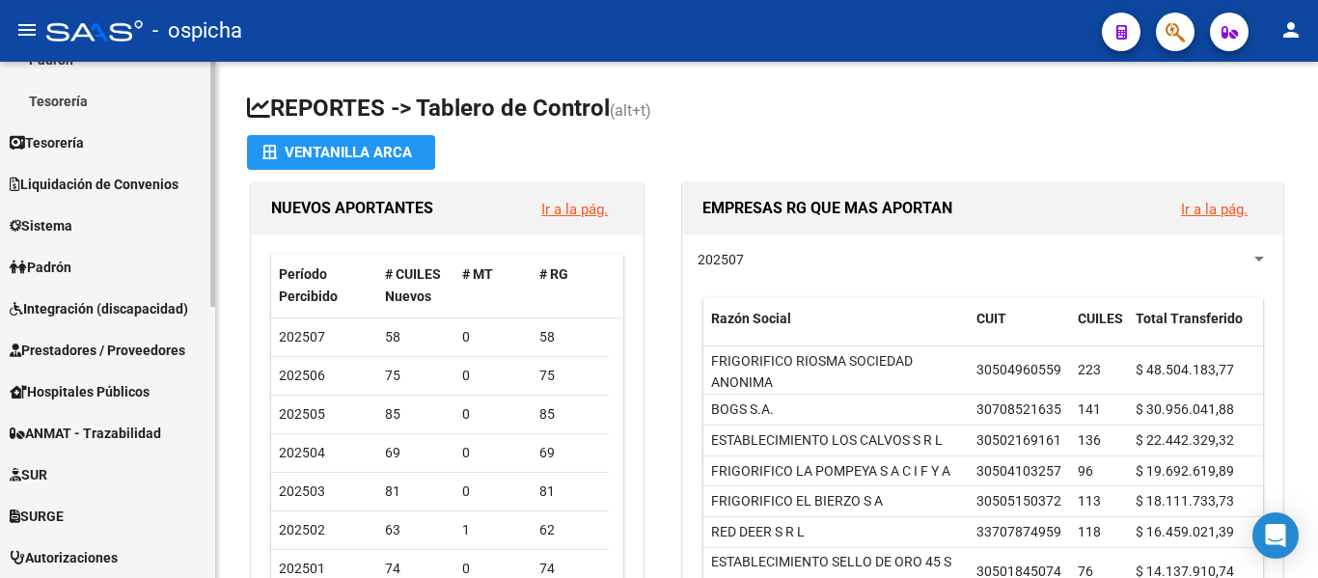
scroll to position [321, 0]
click at [123, 320] on link "Integración (discapacidad)" at bounding box center [107, 308] width 215 height 41
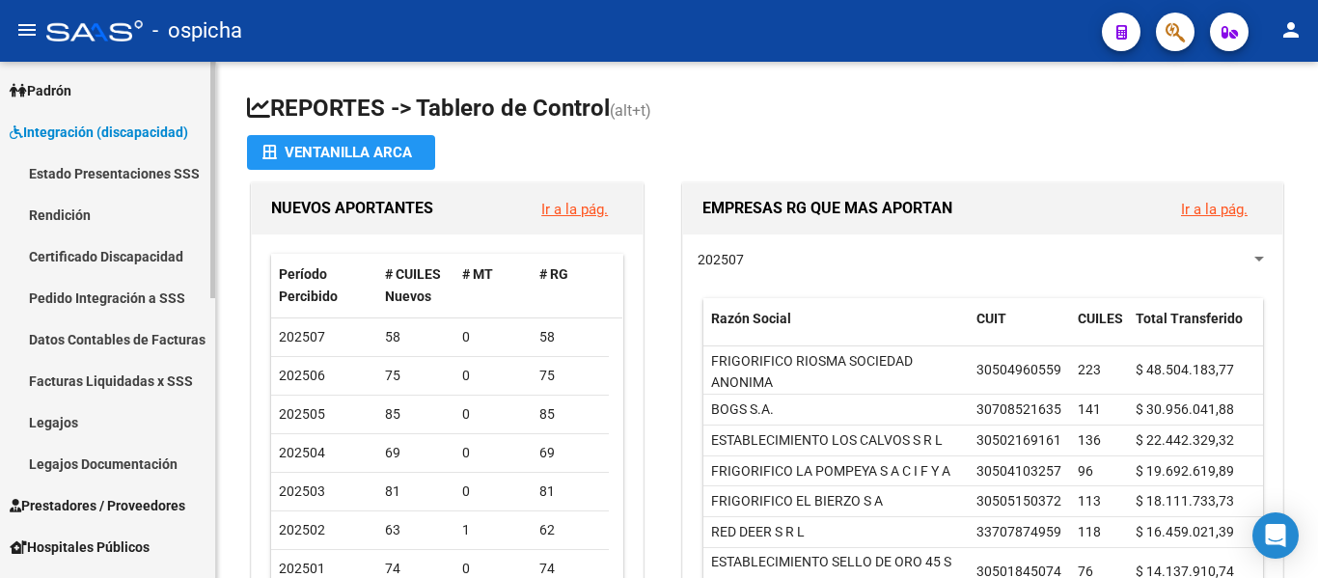
scroll to position [206, 0]
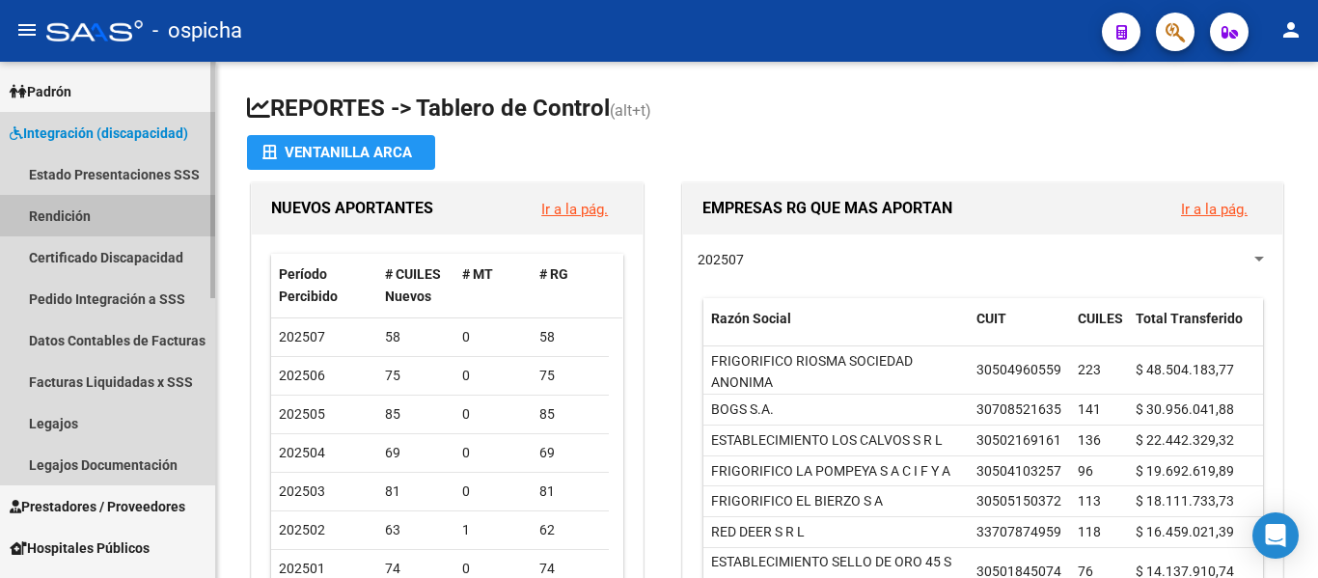
click at [128, 215] on link "Rendición" at bounding box center [107, 215] width 215 height 41
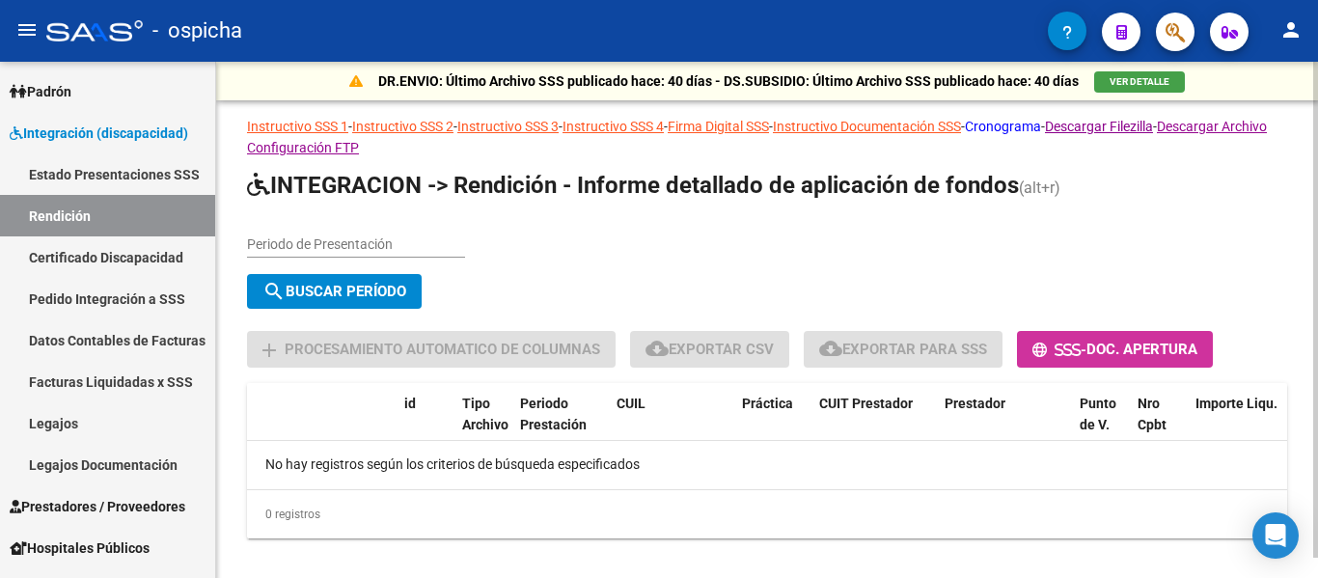
click at [1041, 127] on link "Cronograma" at bounding box center [1003, 126] width 76 height 15
click at [860, 130] on link "Instructivo Documentación SSS" at bounding box center [867, 126] width 188 height 15
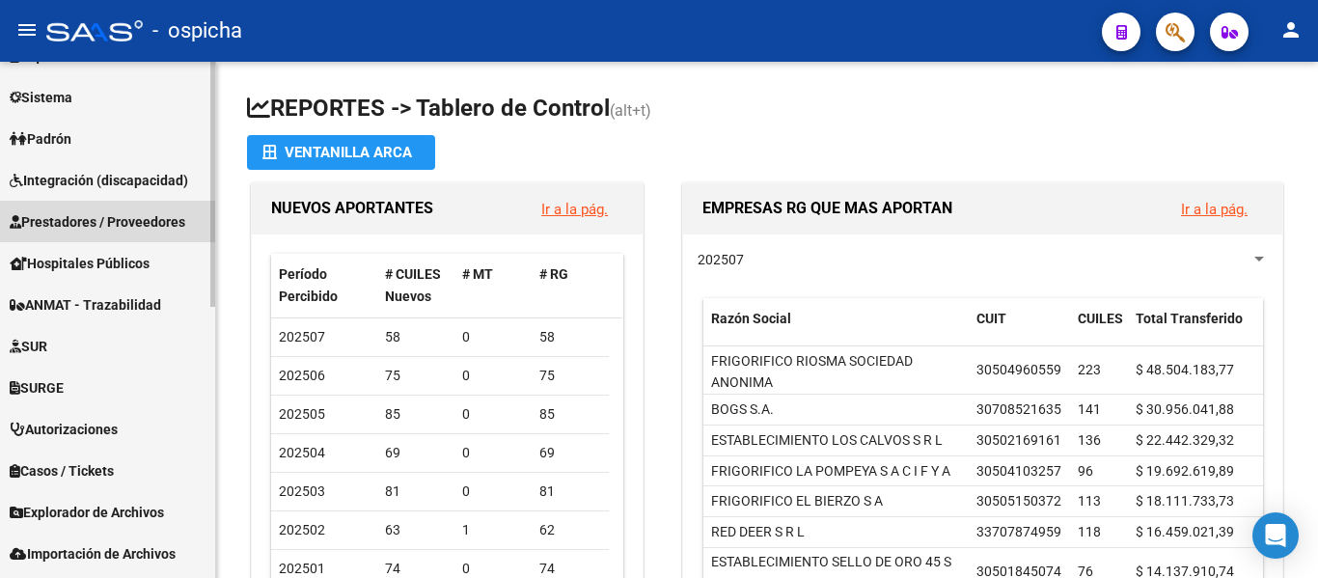
click at [125, 217] on span "Prestadores / Proveedores" at bounding box center [98, 221] width 176 height 21
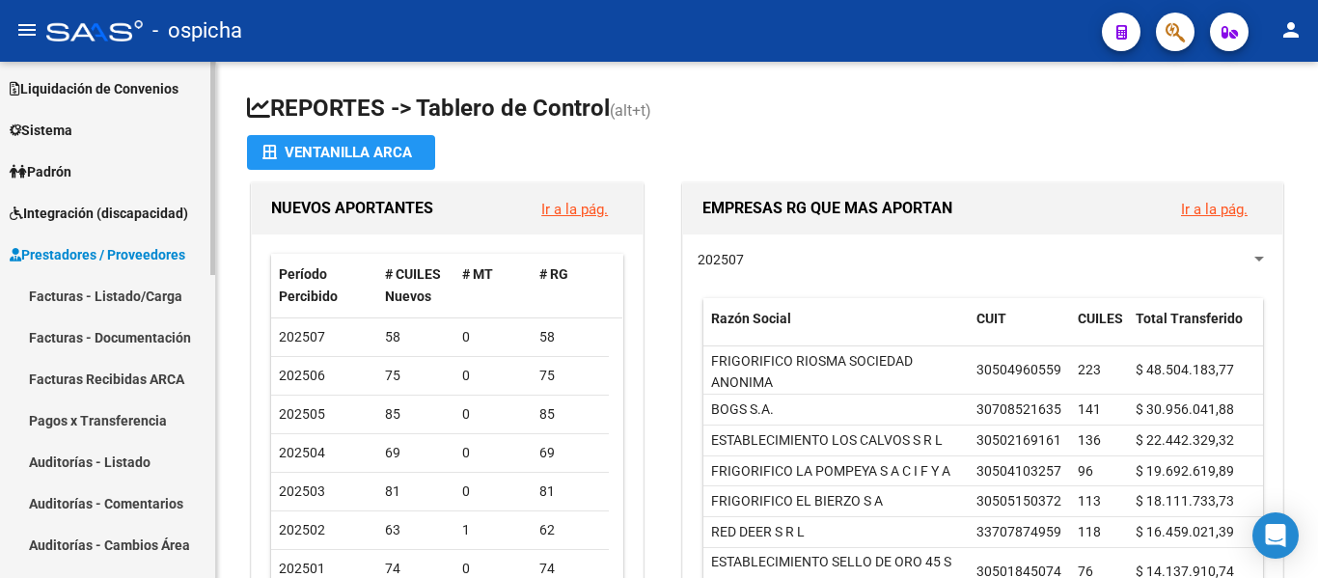
scroll to position [124, 0]
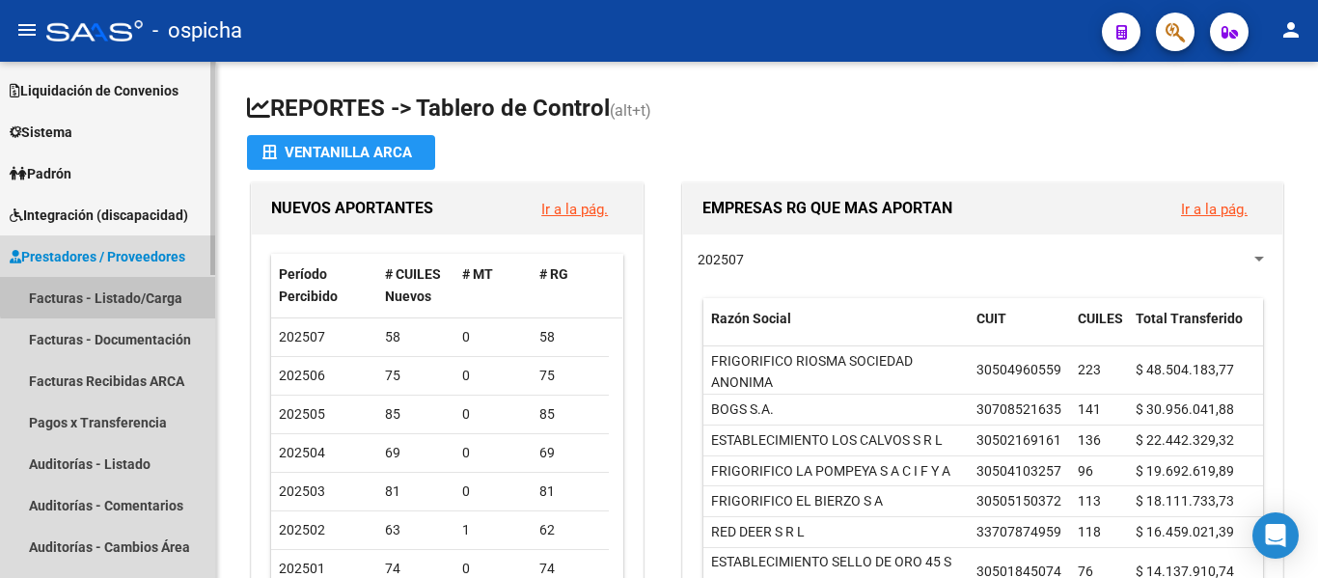
click at [123, 289] on link "Facturas - Listado/Carga" at bounding box center [107, 297] width 215 height 41
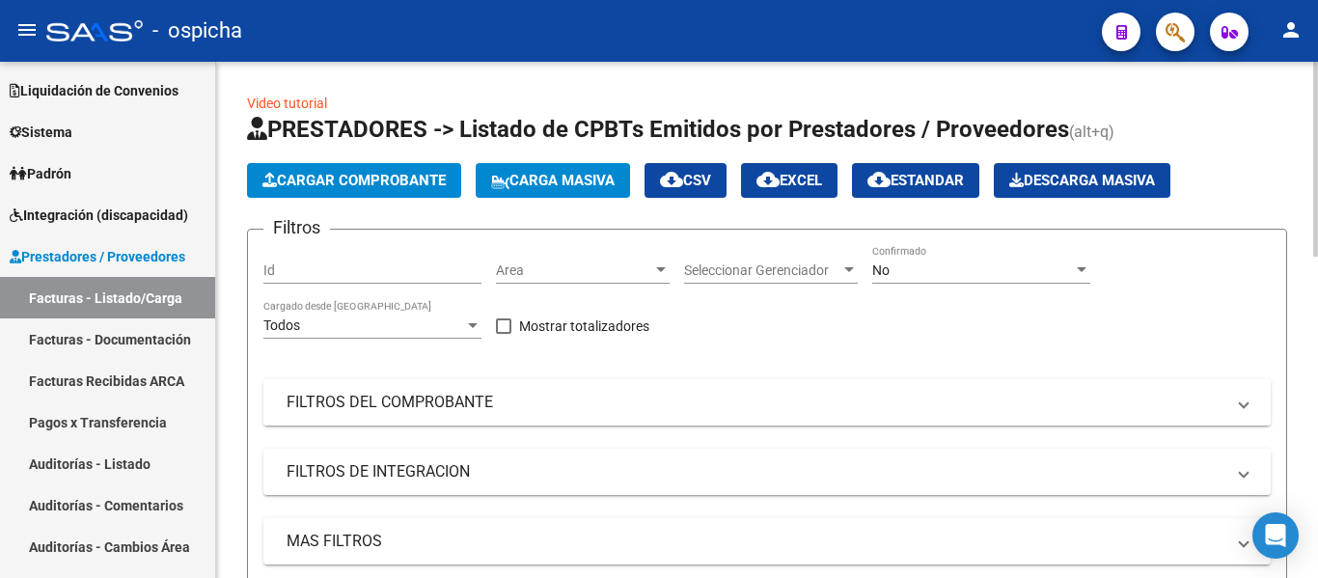
click at [412, 409] on mat-panel-title "FILTROS DEL COMPROBANTE" at bounding box center [756, 402] width 938 height 21
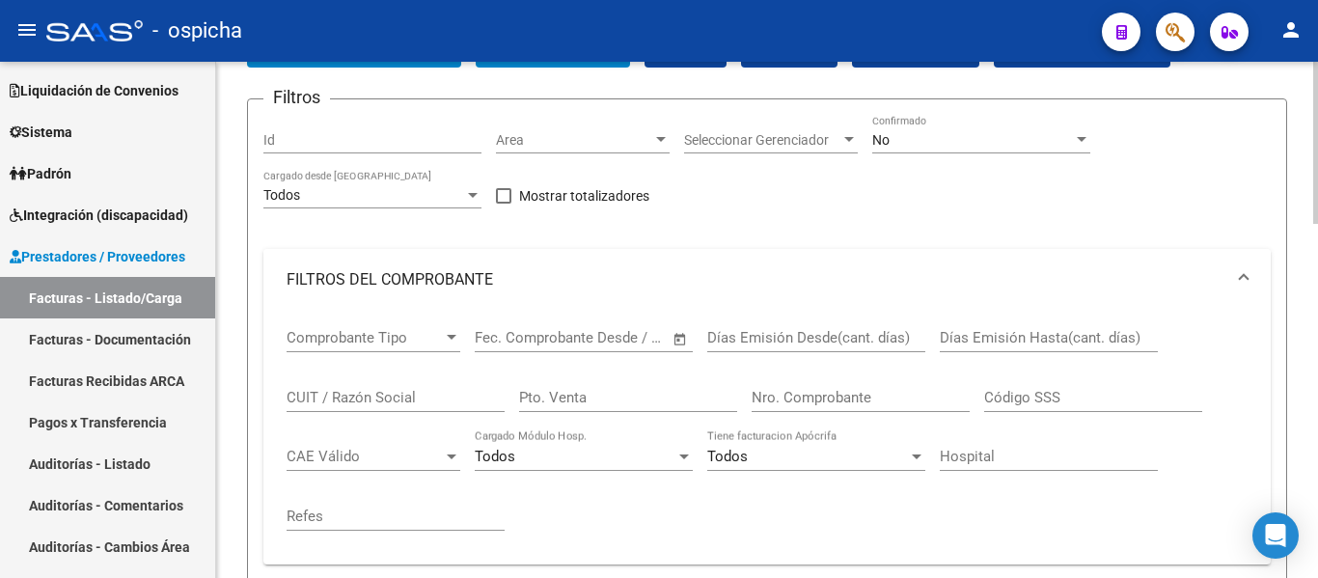
scroll to position [132, 0]
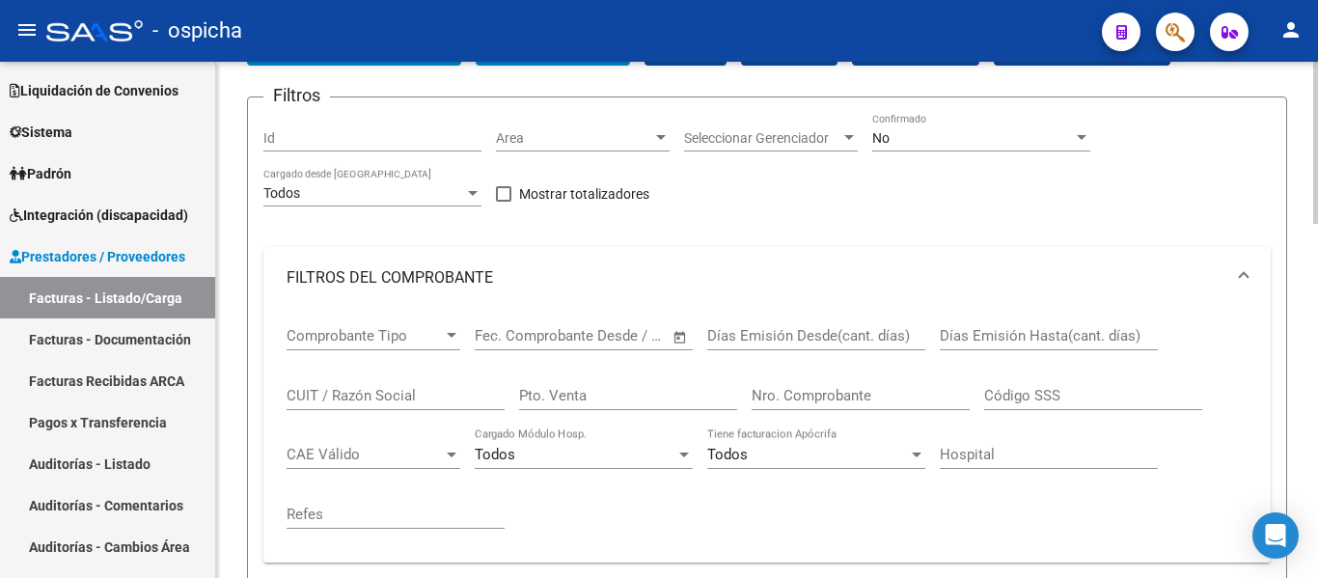
click at [333, 402] on input "CUIT / Razón Social" at bounding box center [396, 395] width 218 height 17
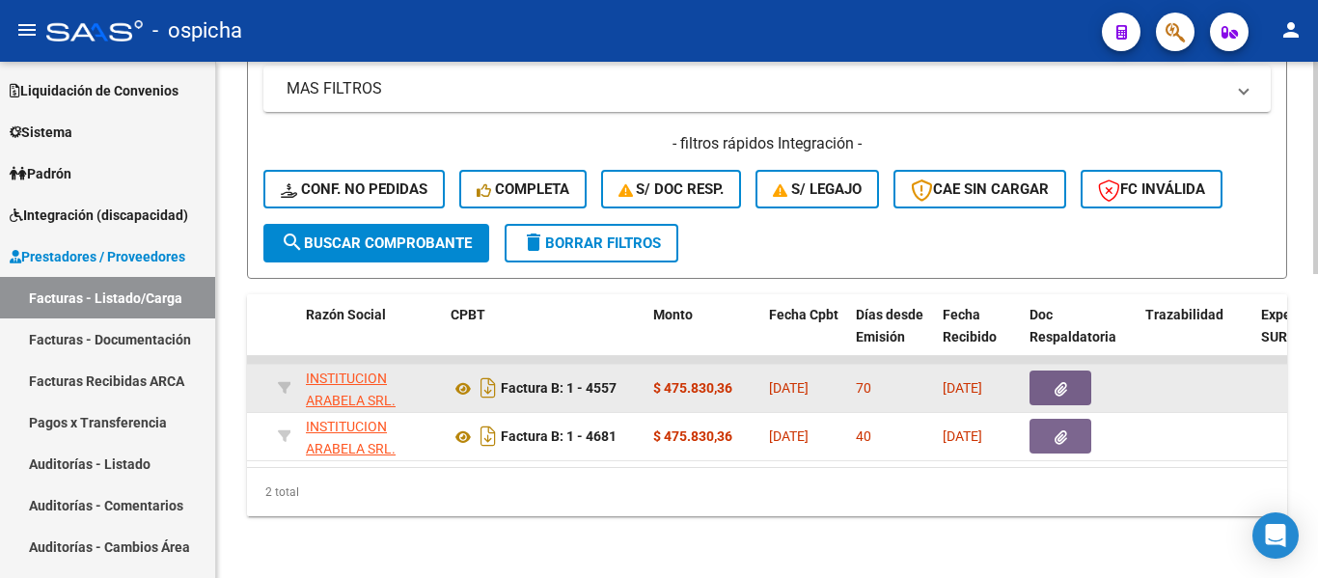
scroll to position [0, 530]
type input "30716606453"
click at [486, 374] on icon "Descargar documento" at bounding box center [489, 387] width 25 height 31
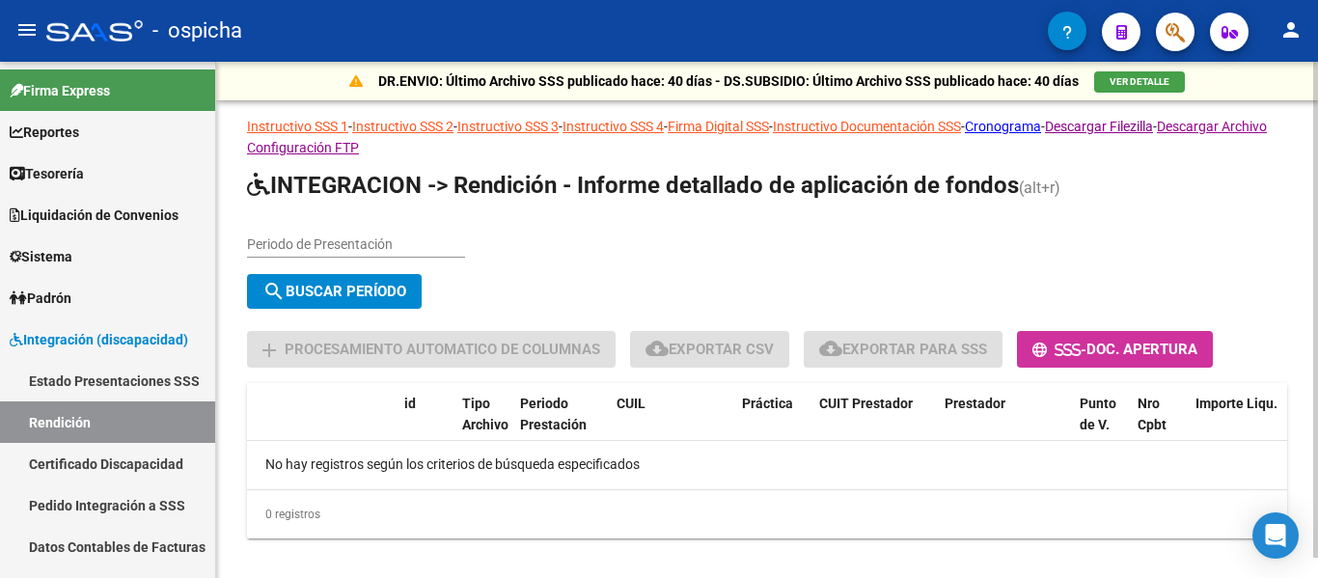
scroll to position [206, 0]
